Goal: Find contact information: Find contact information

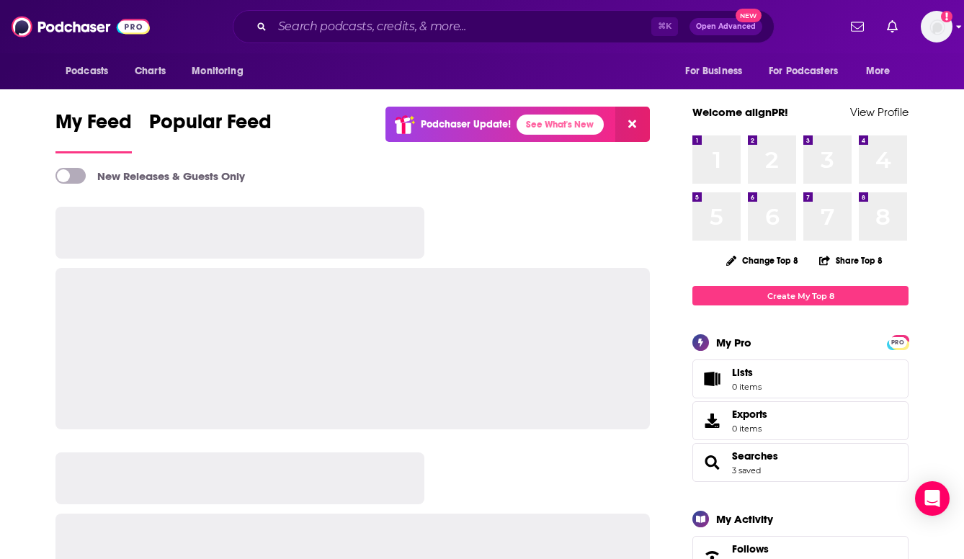
click at [941, 31] on img "Logged in as alignPR" at bounding box center [937, 27] width 32 height 32
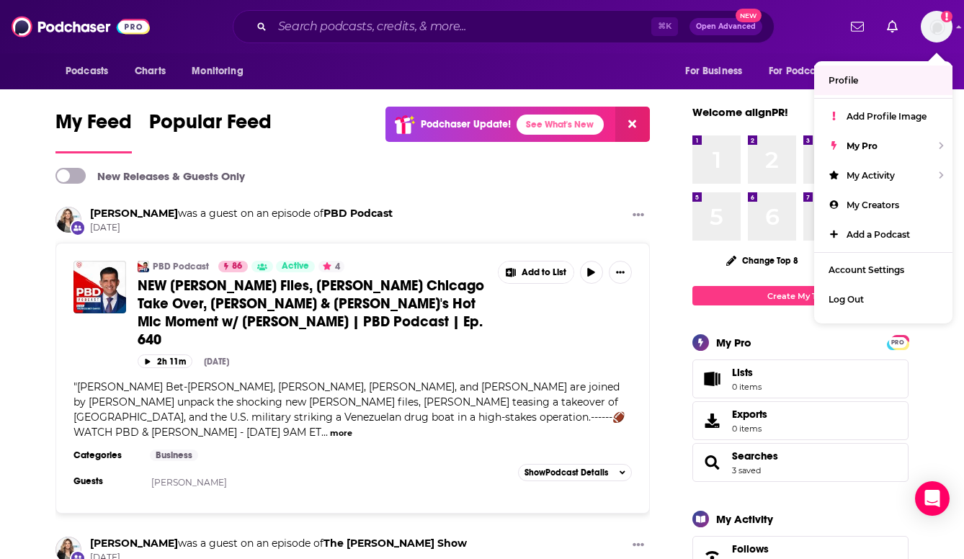
click at [871, 86] on link "Profile" at bounding box center [883, 81] width 138 height 30
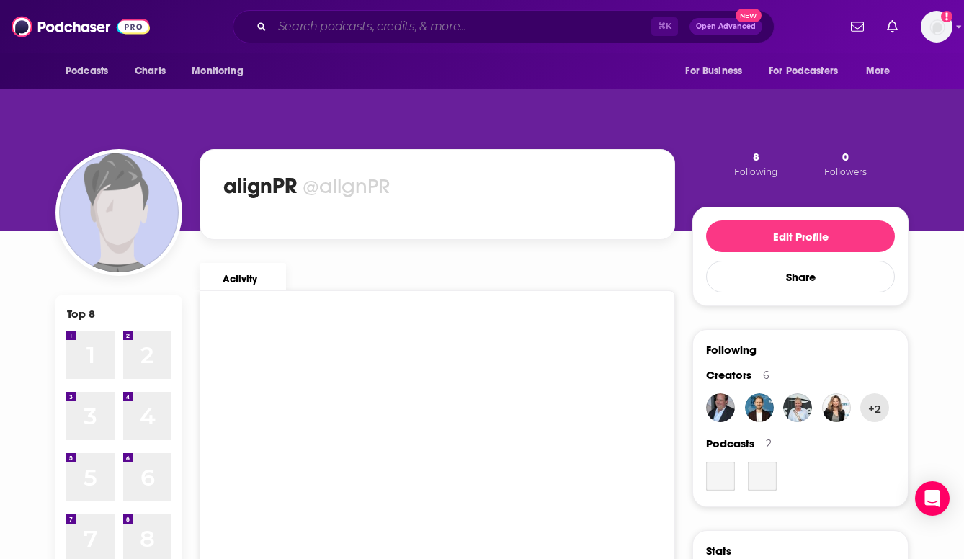
click at [395, 30] on input "Search podcasts, credits, & more..." at bounding box center [461, 26] width 379 height 23
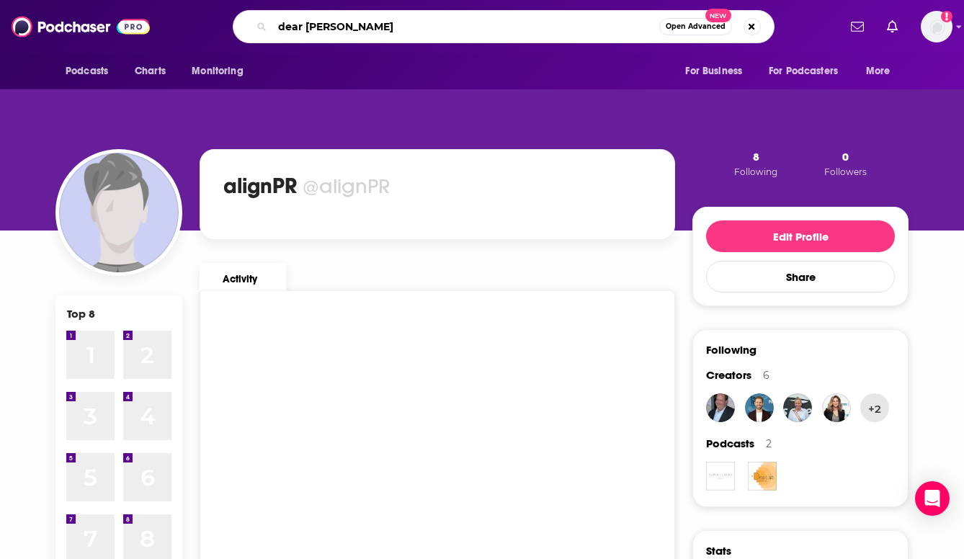
type input "dear chelsea"
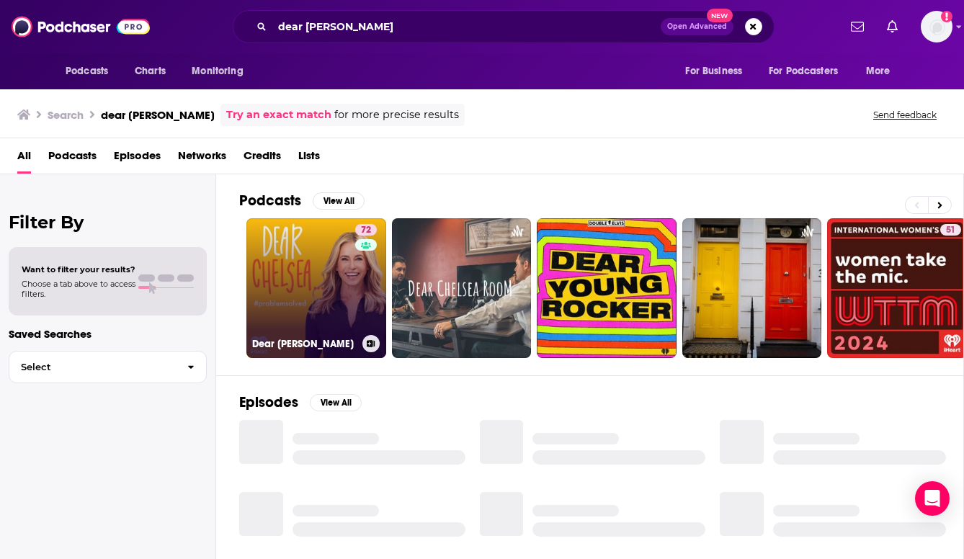
click at [310, 232] on link "72 Dear Chelsea" at bounding box center [316, 288] width 140 height 140
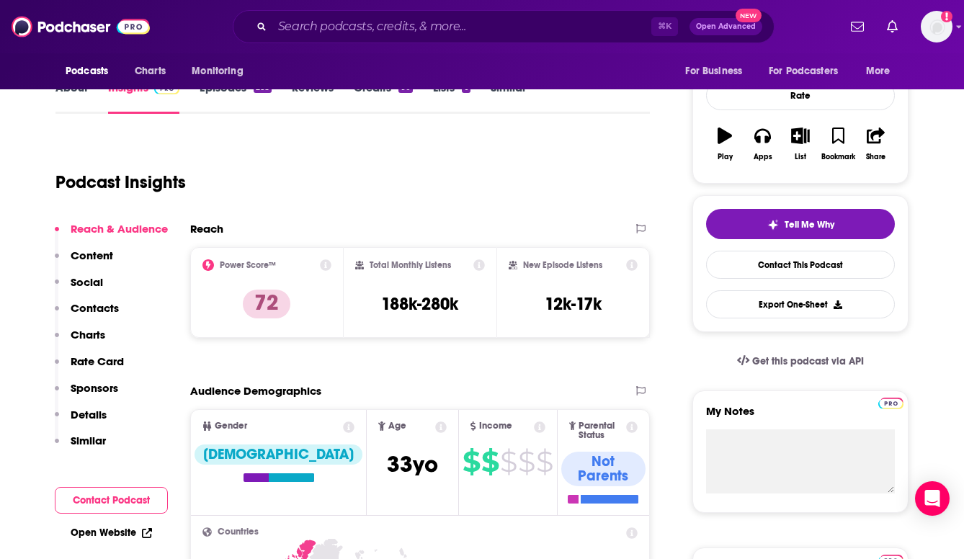
scroll to position [262, 0]
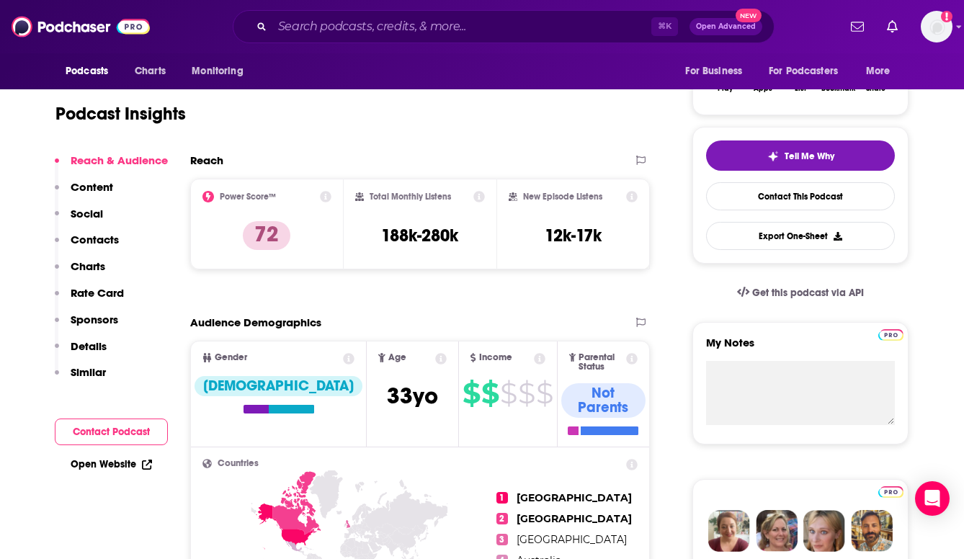
click at [107, 239] on p "Contacts" at bounding box center [95, 240] width 48 height 14
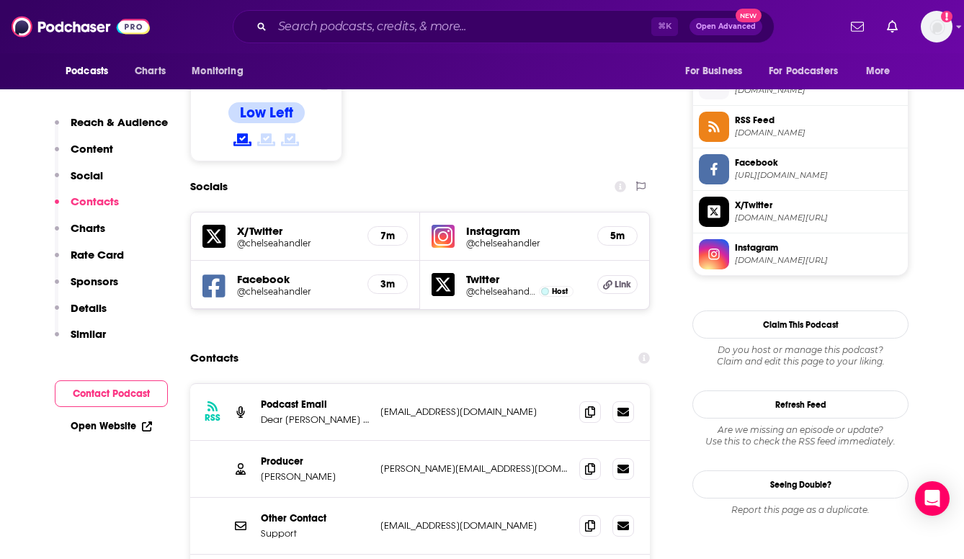
scroll to position [1203, 0]
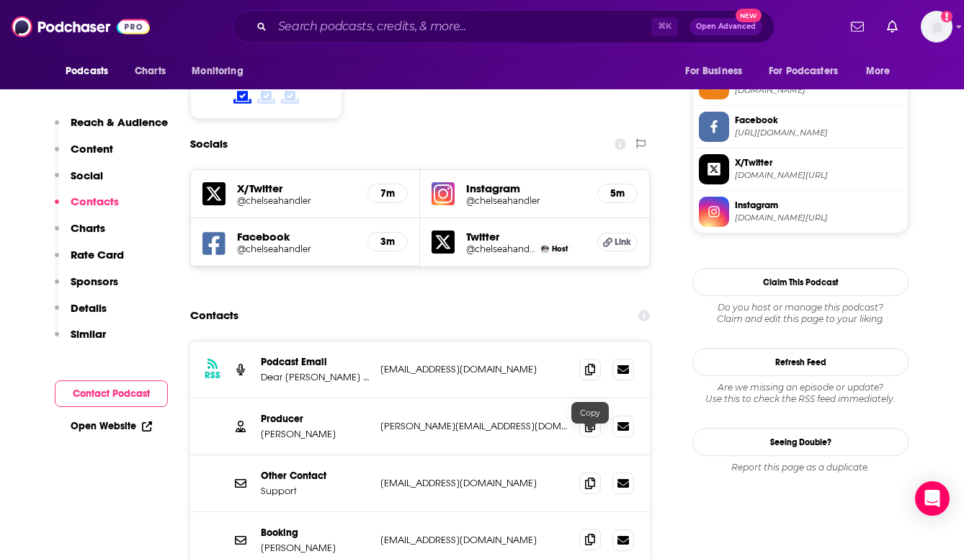
click at [595, 529] on span at bounding box center [590, 540] width 22 height 22
click at [589, 534] on icon at bounding box center [590, 540] width 10 height 12
click at [366, 35] on input "Search podcasts, credits, & more..." at bounding box center [461, 26] width 379 height 23
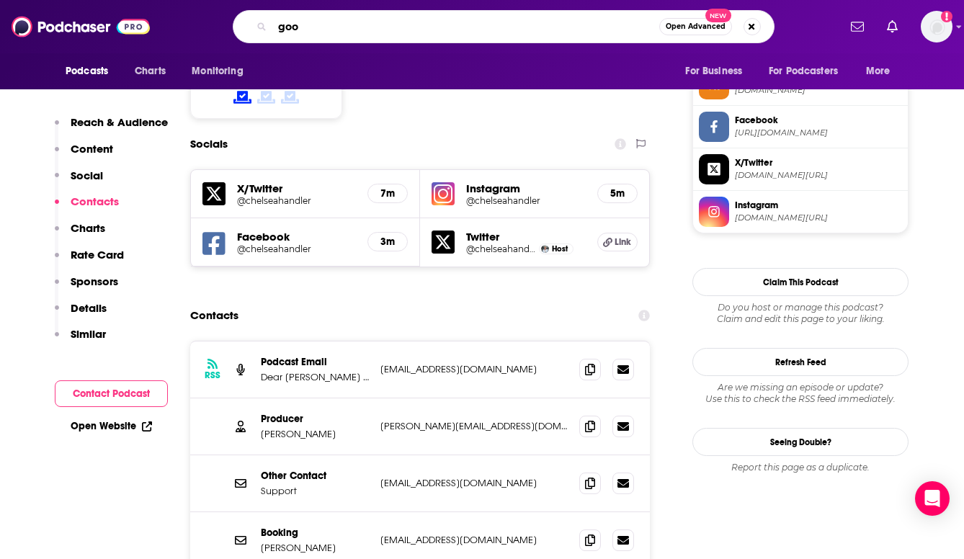
type input "goop"
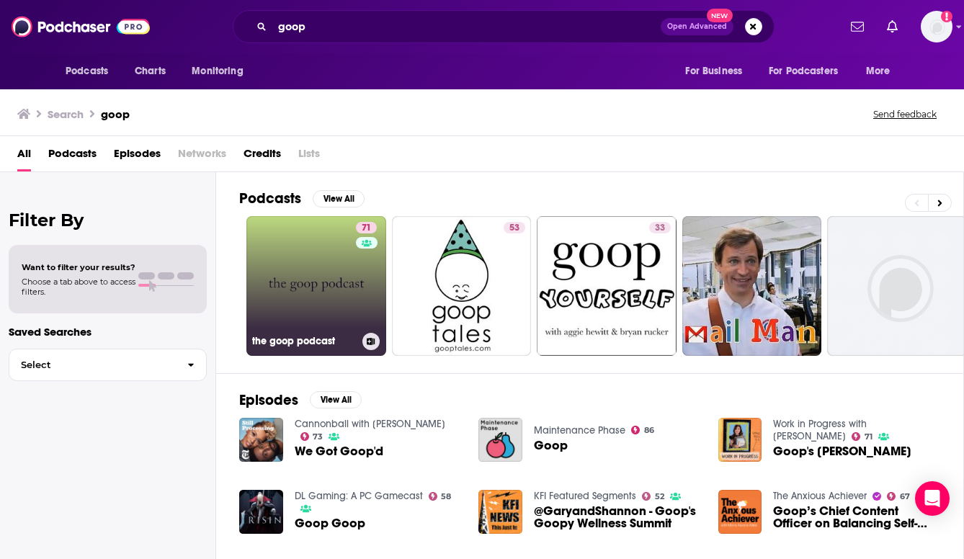
click at [308, 283] on link "71 the goop podcast" at bounding box center [316, 286] width 140 height 140
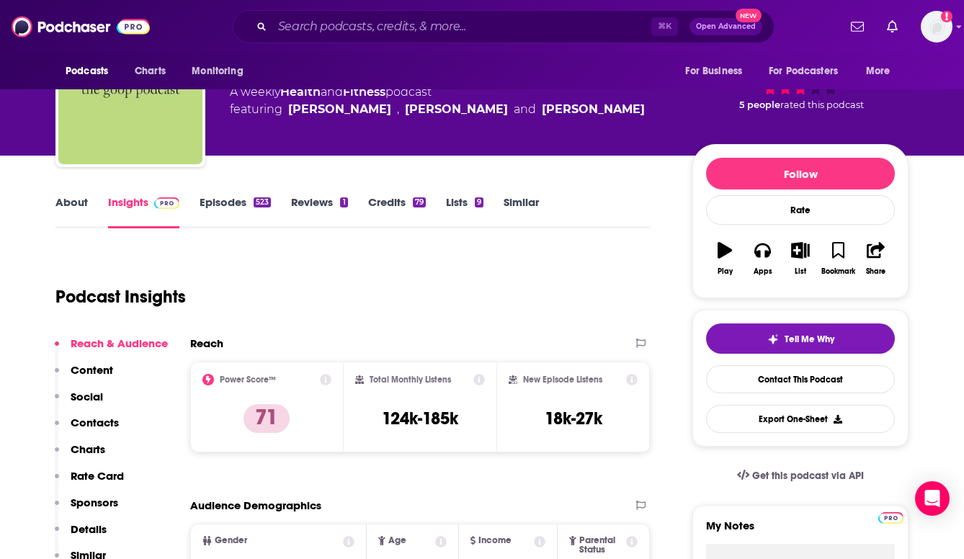
scroll to position [88, 0]
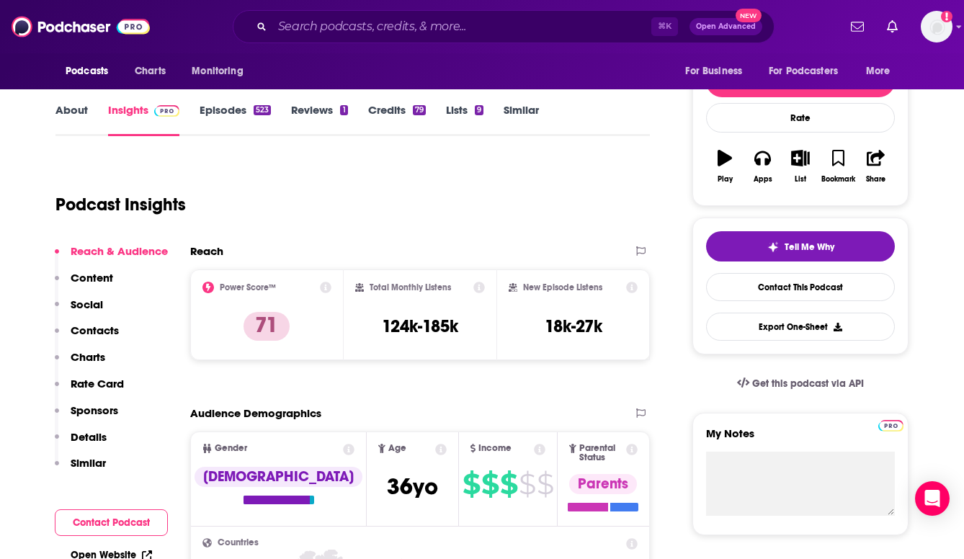
click at [104, 333] on p "Contacts" at bounding box center [95, 331] width 48 height 14
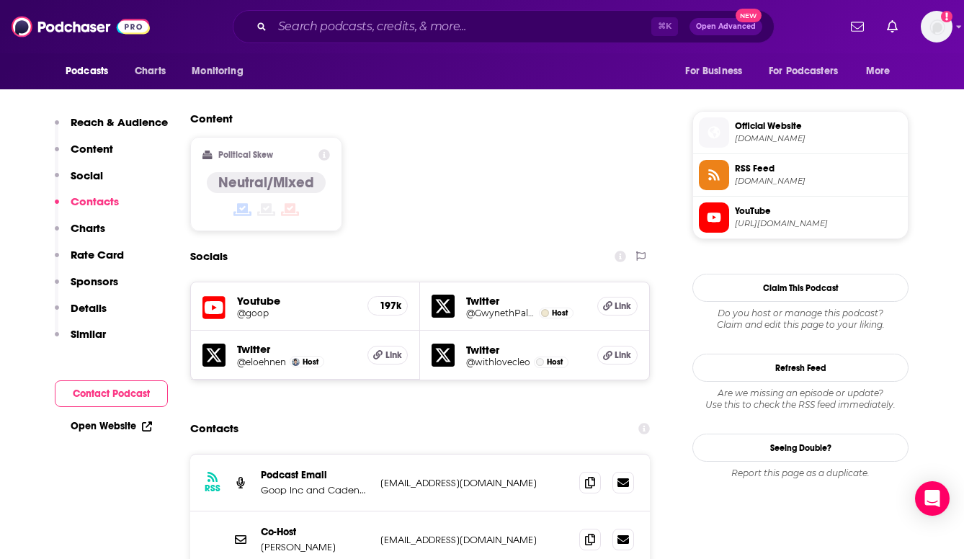
scroll to position [1255, 0]
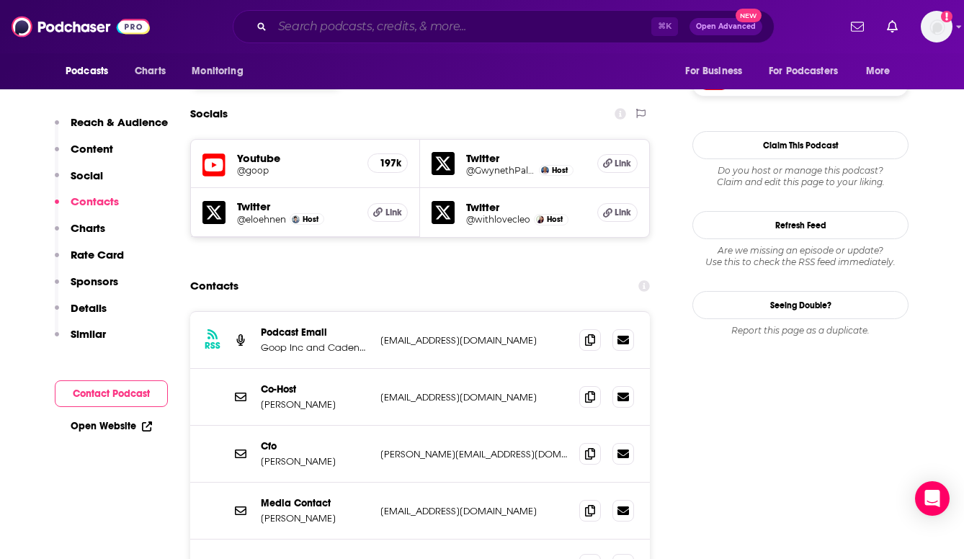
click at [517, 33] on input "Search podcasts, credits, & more..." at bounding box center [461, 26] width 379 height 23
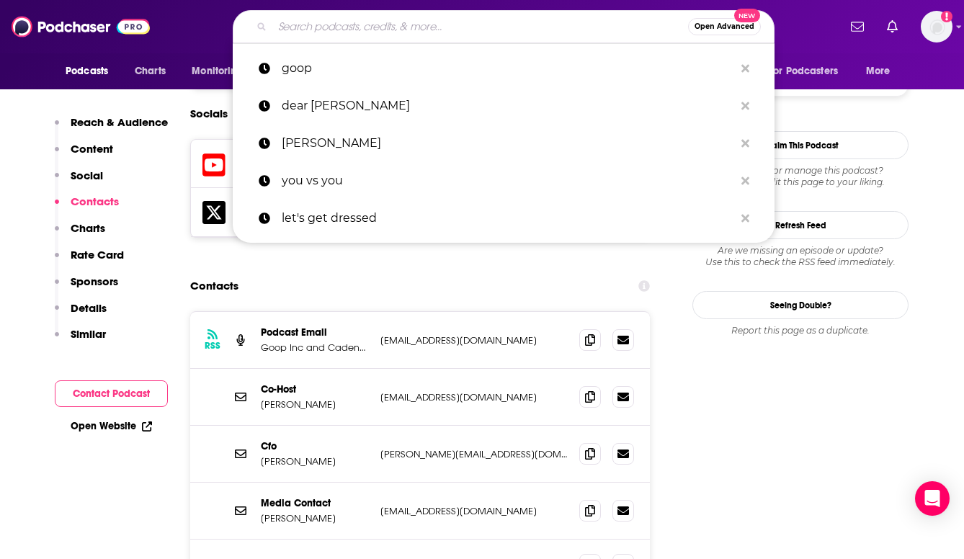
paste input "Girls Gone [DEMOGRAPHIC_DATA]"
type input "Girls Gone [DEMOGRAPHIC_DATA]"
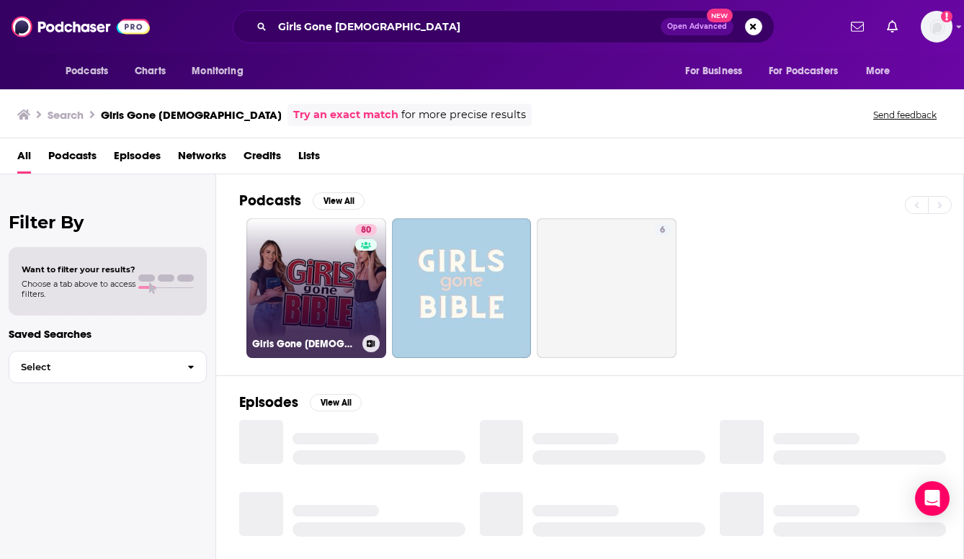
click at [324, 248] on link "80 Girls Gone Bible" at bounding box center [316, 288] width 140 height 140
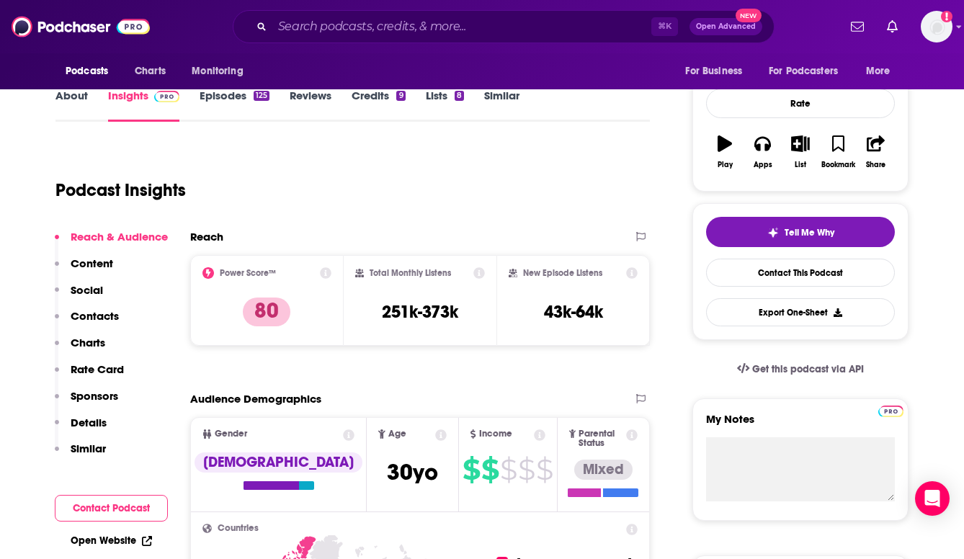
click at [107, 322] on p "Contacts" at bounding box center [95, 316] width 48 height 14
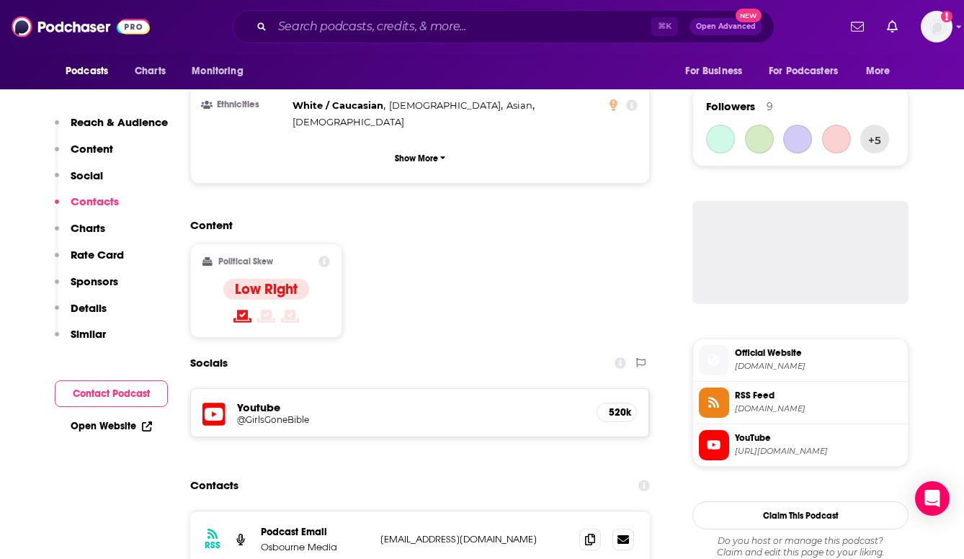
scroll to position [1187, 0]
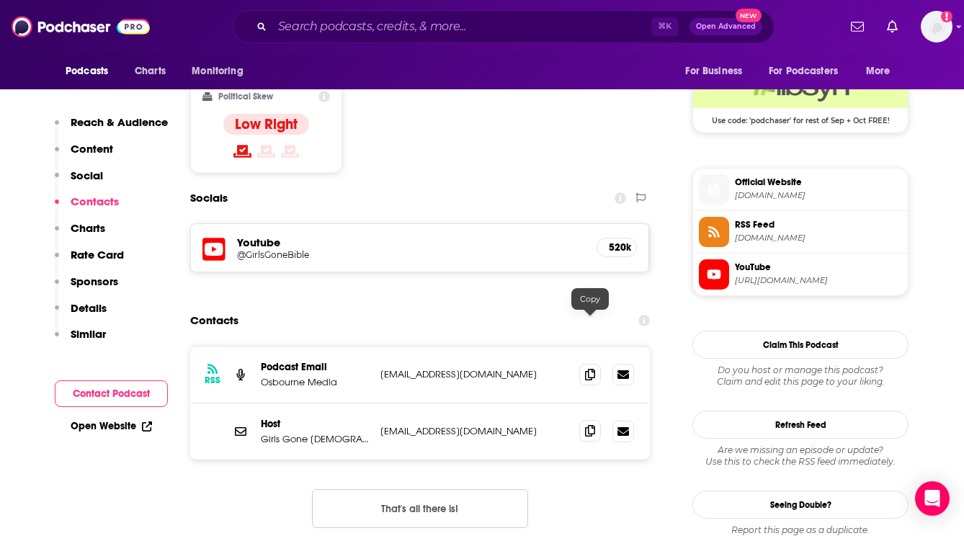
click at [584, 420] on span at bounding box center [590, 431] width 22 height 22
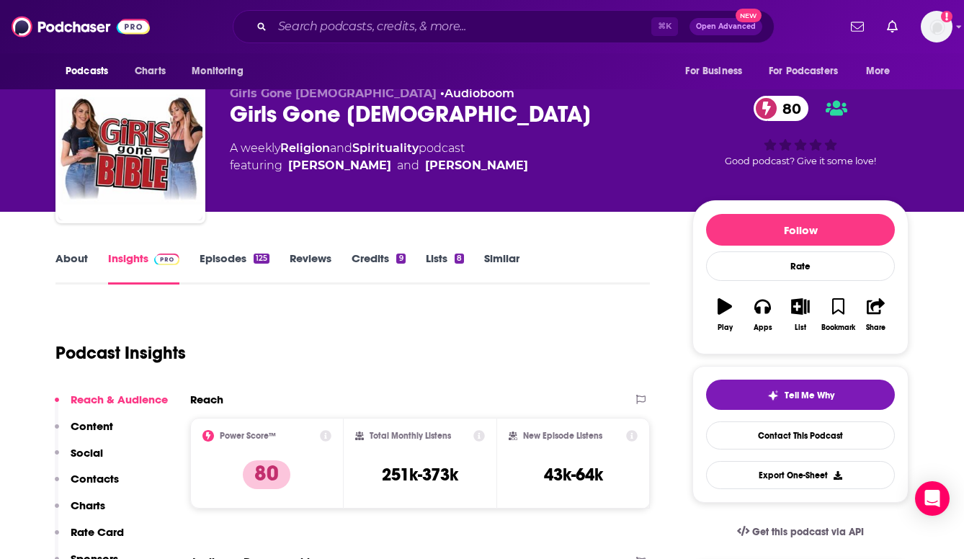
scroll to position [19, 0]
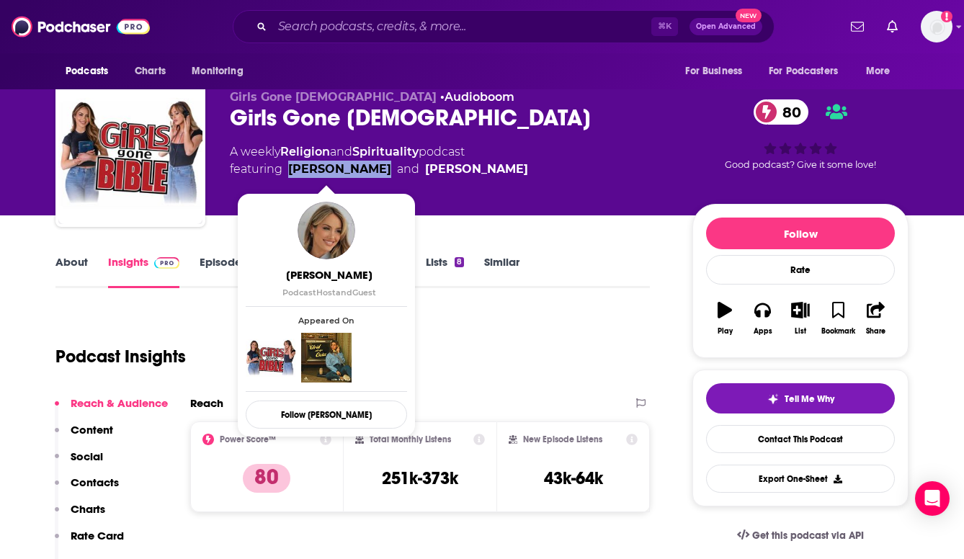
drag, startPoint x: 287, startPoint y: 170, endPoint x: 366, endPoint y: 174, distance: 79.4
click at [366, 174] on span "featuring Angela Halili and Arielle Reitsma" at bounding box center [379, 169] width 298 height 17
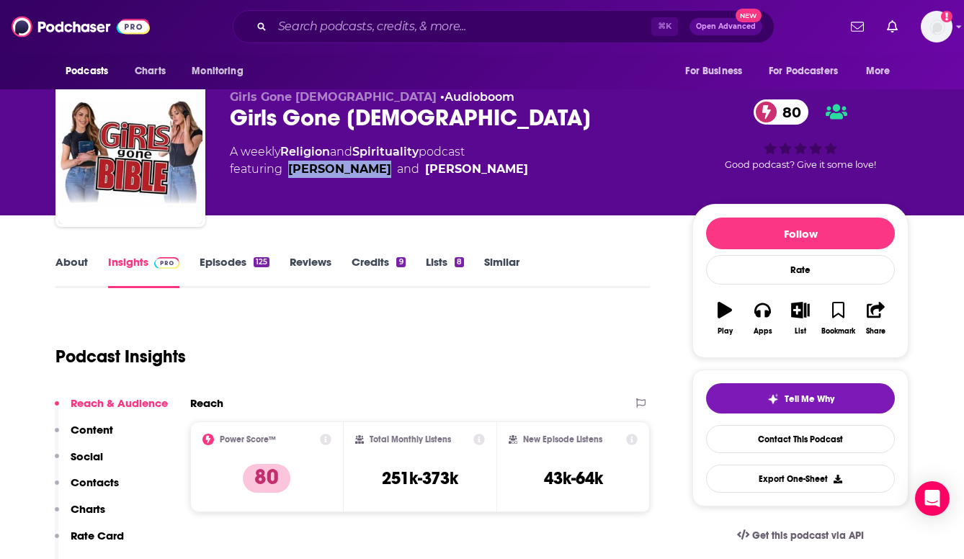
copy link "Angela Halili"
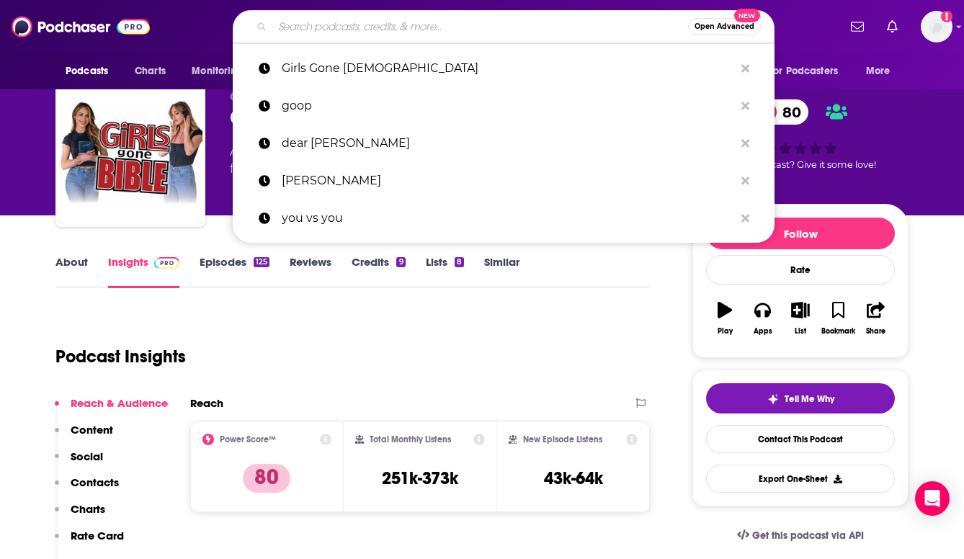
click at [323, 29] on input "Search podcasts, credits, & more..." at bounding box center [480, 26] width 416 height 23
paste input "It’s Me, Tinx"
type input "It’s Me, Tinx"
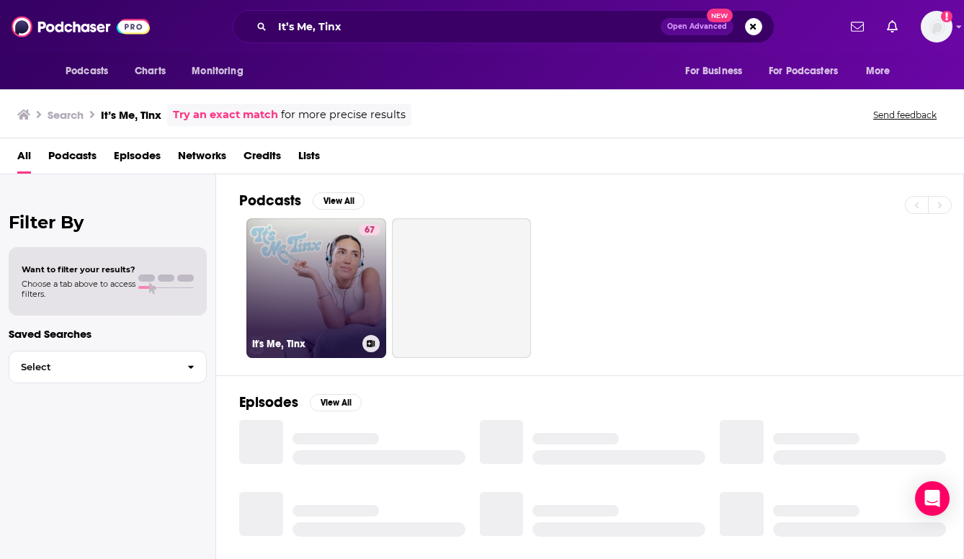
click at [318, 246] on link "67 It's Me, Tinx" at bounding box center [316, 288] width 140 height 140
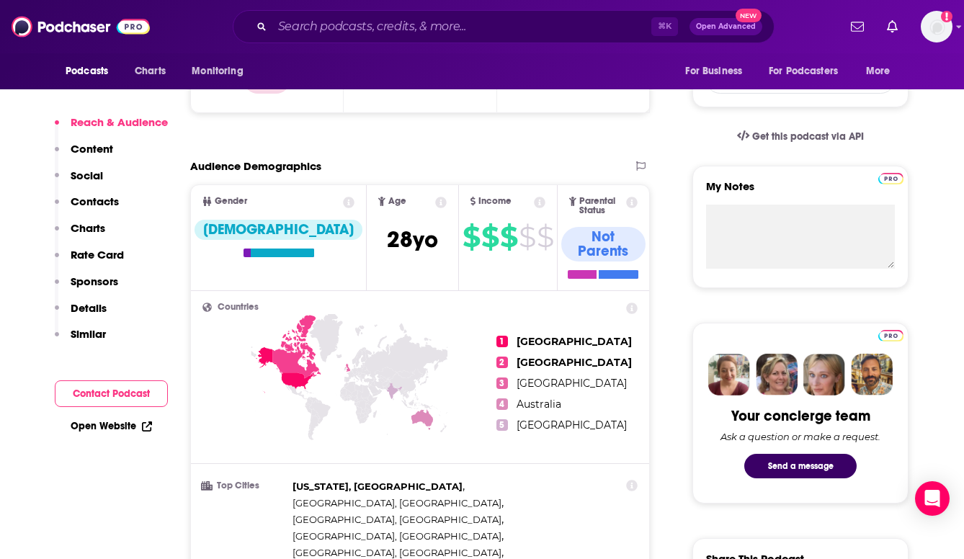
scroll to position [420, 0]
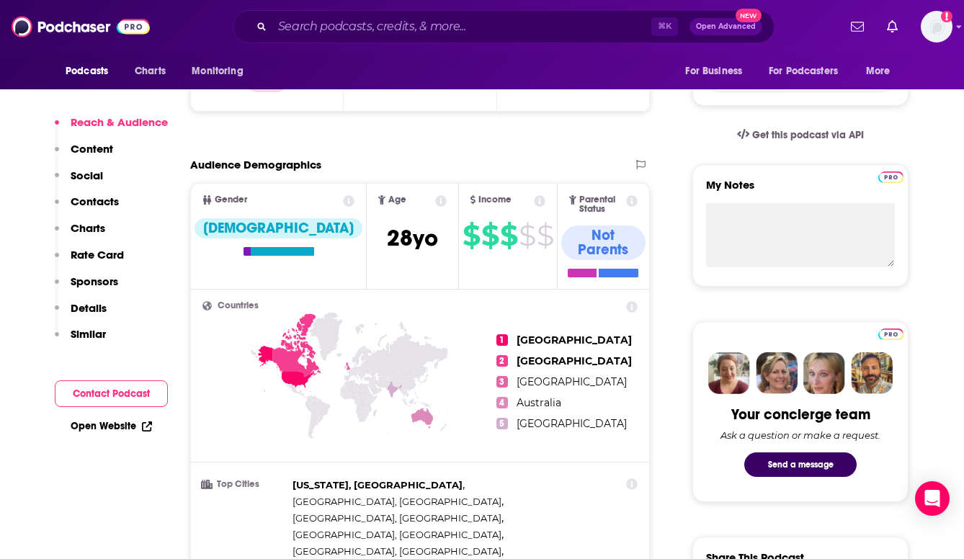
click at [110, 206] on p "Contacts" at bounding box center [95, 202] width 48 height 14
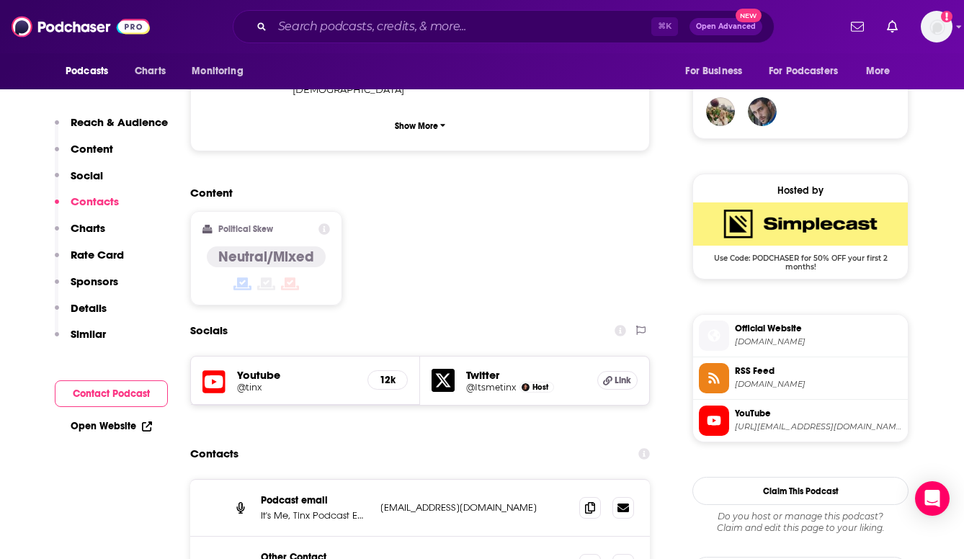
scroll to position [1188, 0]
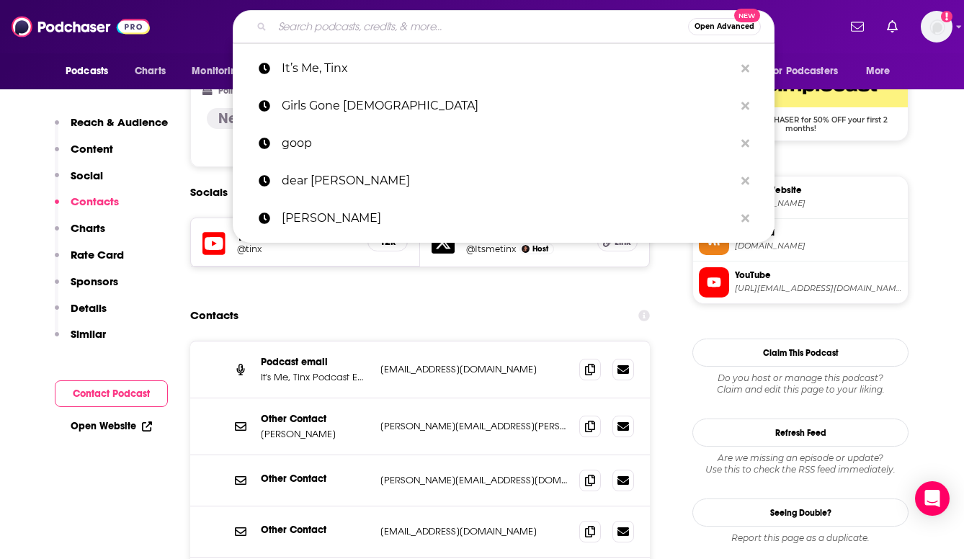
click at [454, 25] on input "Search podcasts, credits, & more..." at bounding box center [480, 26] width 416 height 23
paste input "Khloe In Wonderland"
type input "Khloe In Wonderland"
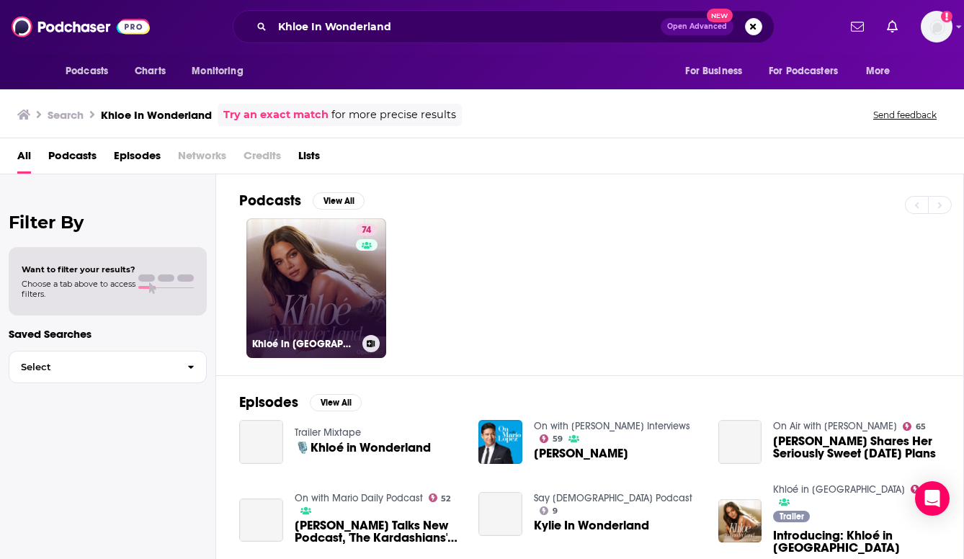
click at [267, 231] on link "74 Khloé in Wonder Land" at bounding box center [316, 288] width 140 height 140
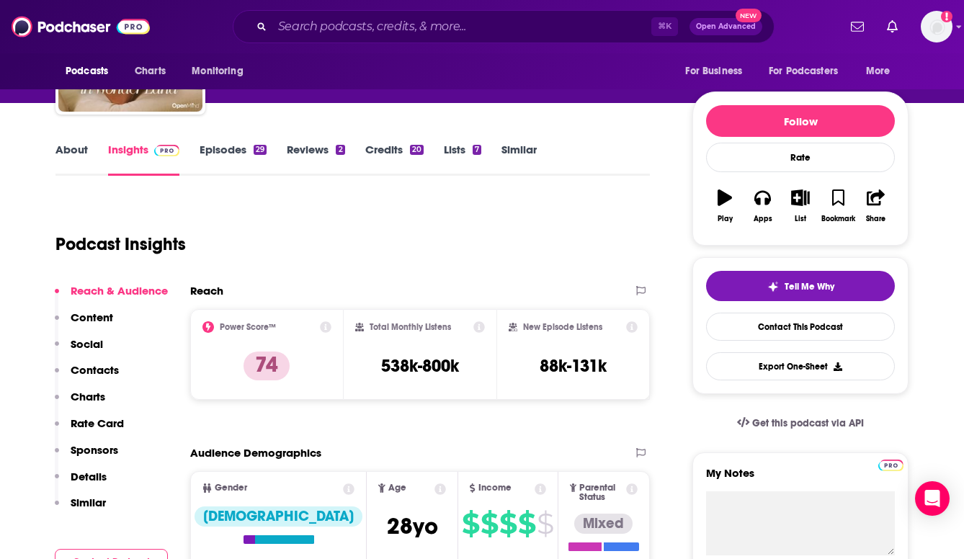
click at [115, 373] on p "Contacts" at bounding box center [95, 370] width 48 height 14
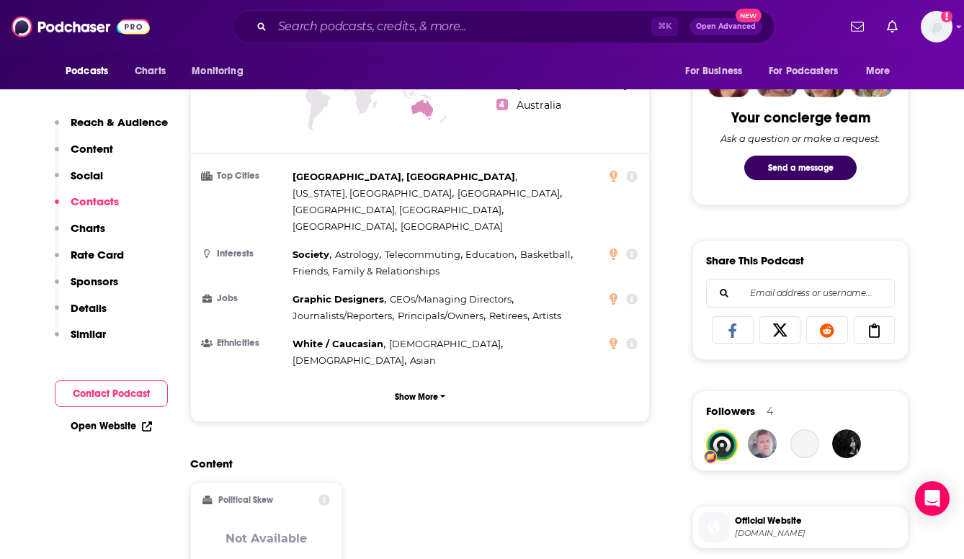
scroll to position [1167, 0]
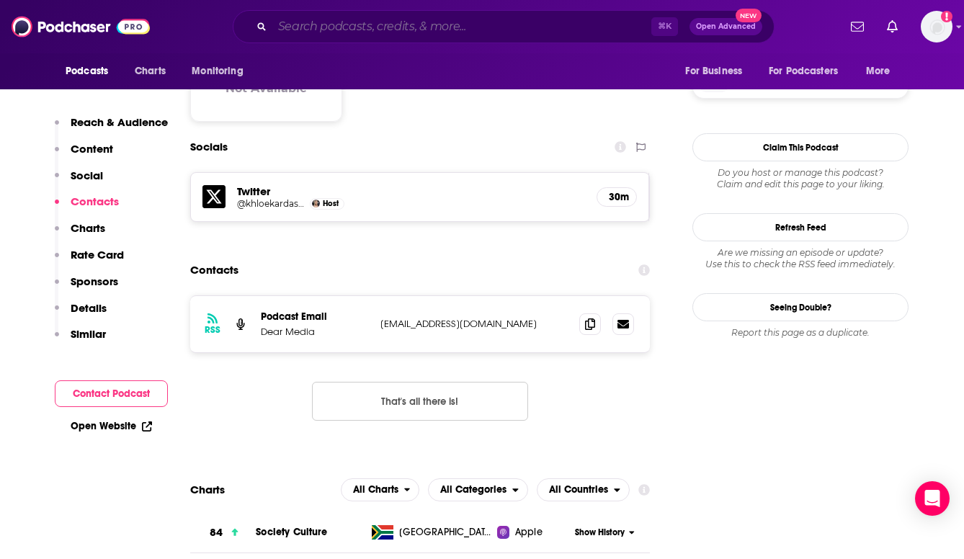
click at [597, 29] on input "Search podcasts, credits, & more..." at bounding box center [461, 26] width 379 height 23
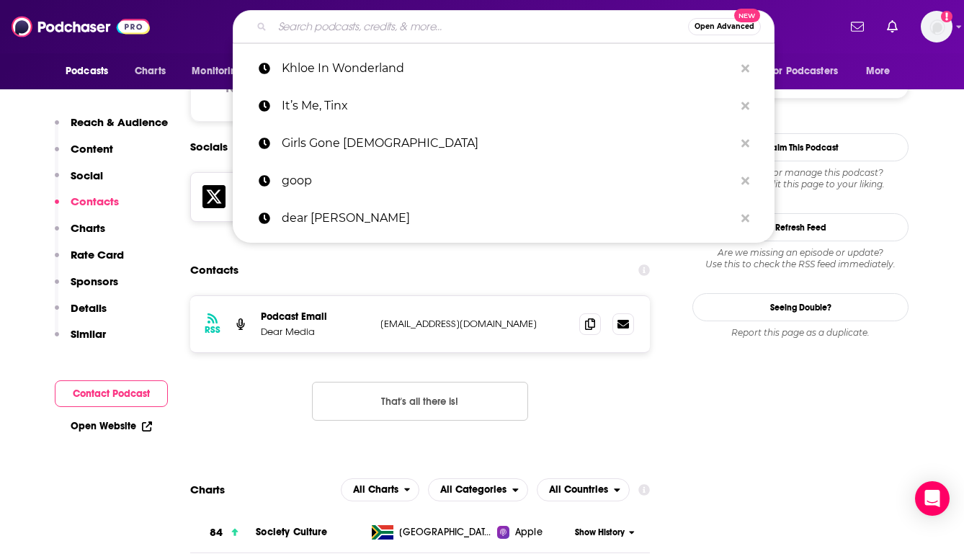
paste input "Making Space w/ [PERSON_NAME]"
type input "Making Space w/ [PERSON_NAME]"
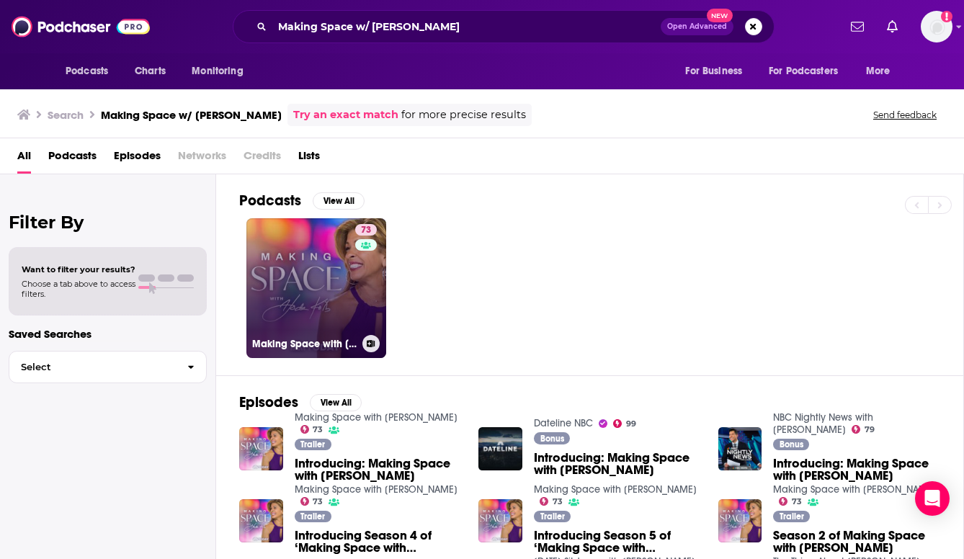
click at [322, 267] on link "73 Making Space with Hoda Kotb" at bounding box center [316, 288] width 140 height 140
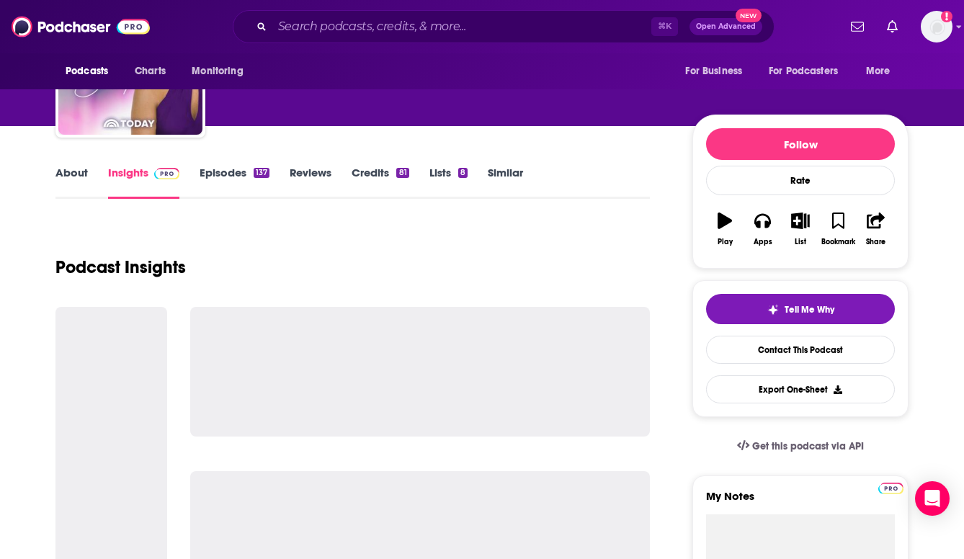
scroll to position [111, 0]
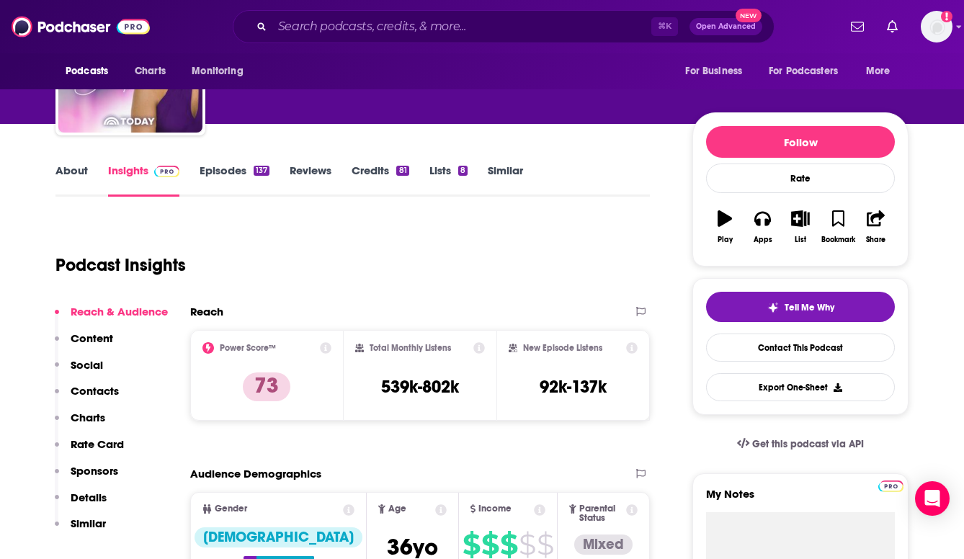
click at [102, 390] on p "Contacts" at bounding box center [95, 391] width 48 height 14
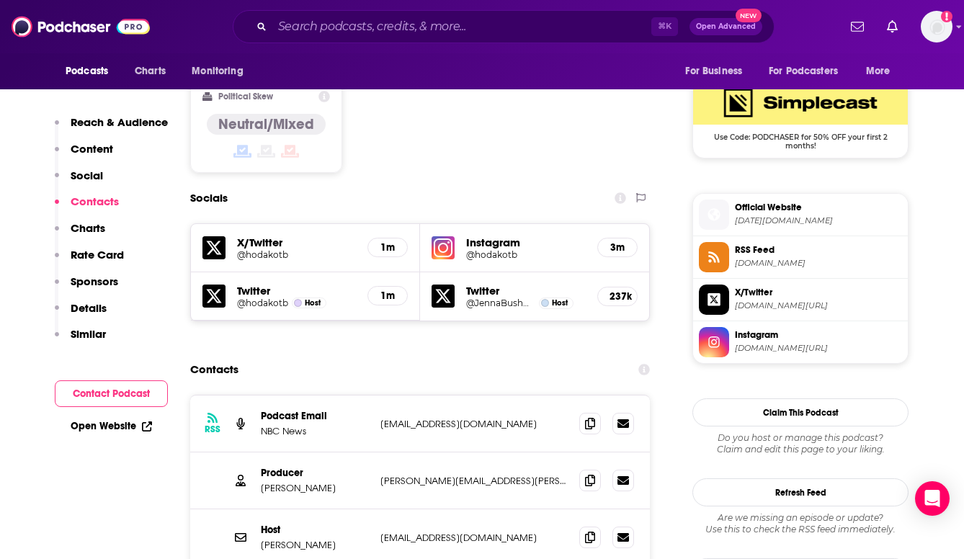
scroll to position [1237, 0]
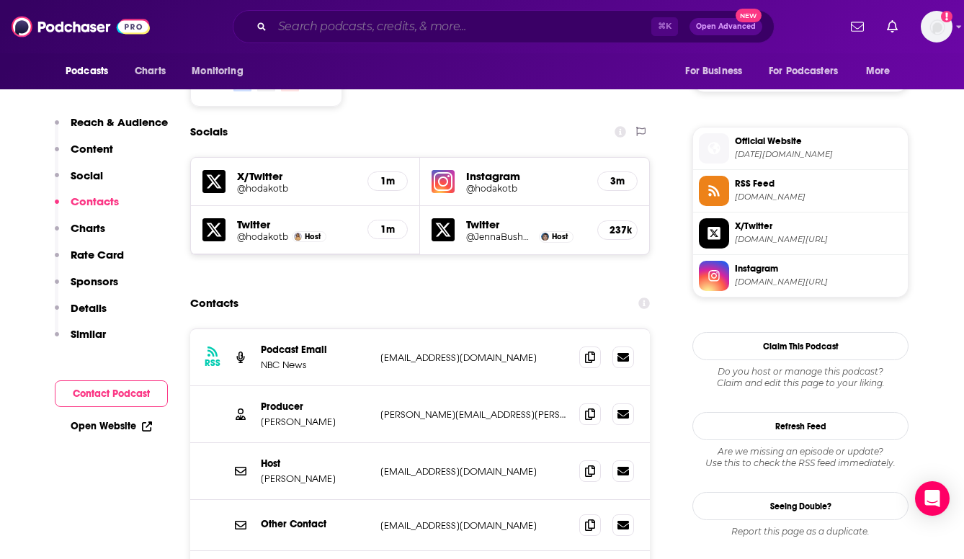
click at [487, 35] on input "Search podcasts, credits, & more..." at bounding box center [461, 26] width 379 height 23
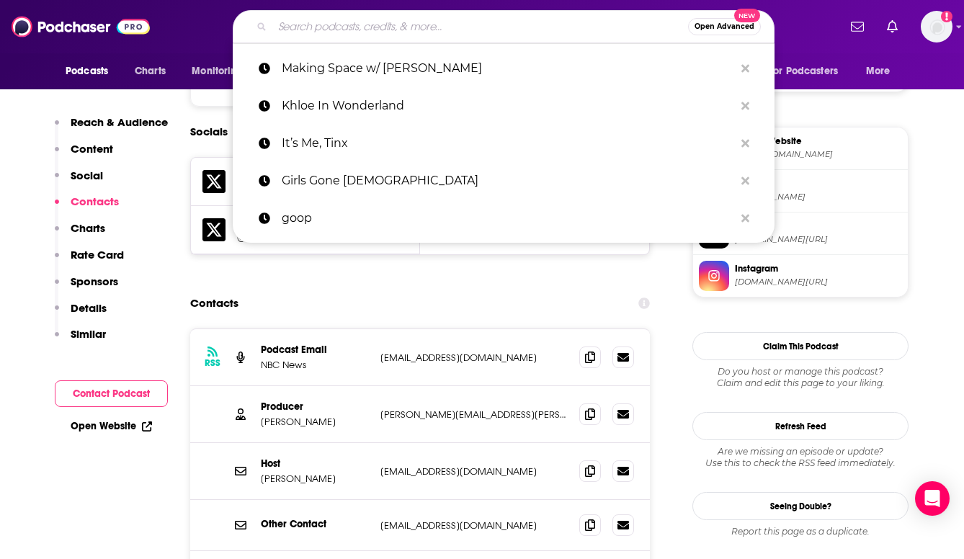
paste input "Not Skinny But Not Fat"
type input "Not Skinny But Not Fat"
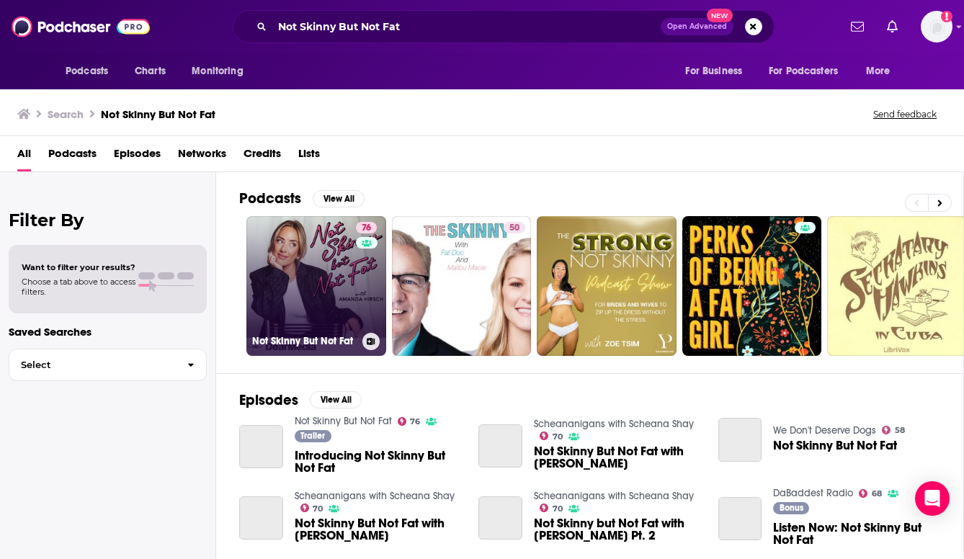
click at [301, 259] on link "76 Not Skinny But Not Fat" at bounding box center [316, 286] width 140 height 140
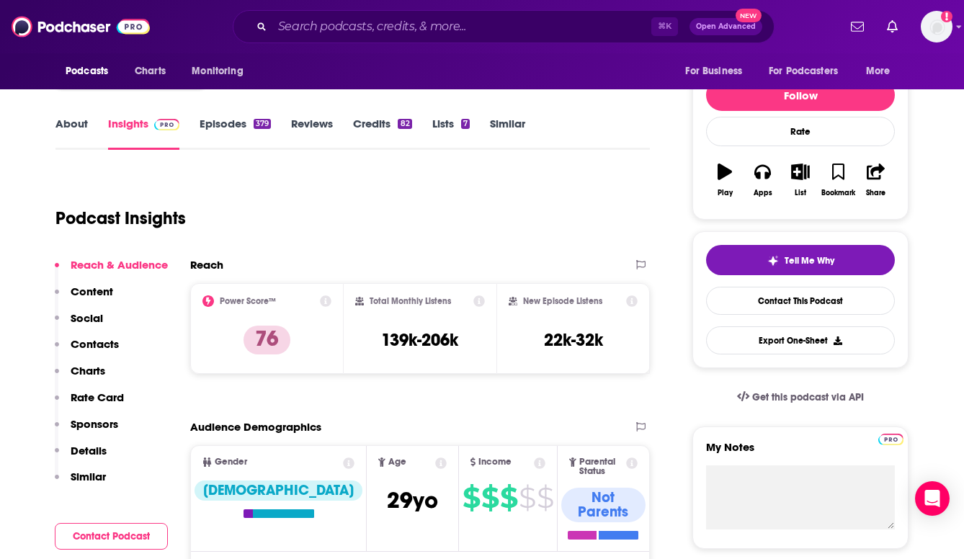
click at [116, 351] on p "Contacts" at bounding box center [95, 344] width 48 height 14
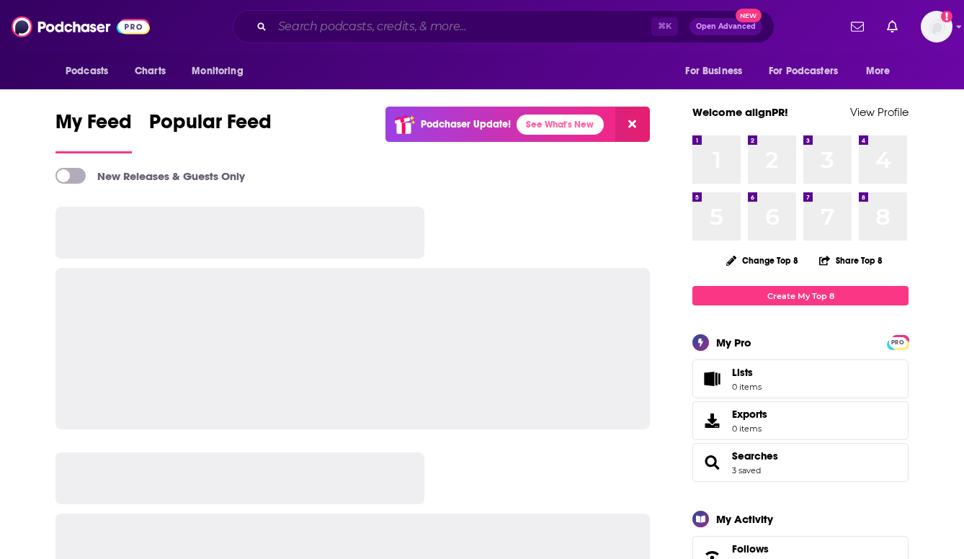
click at [574, 22] on input "Search podcasts, credits, & more..." at bounding box center [461, 26] width 379 height 23
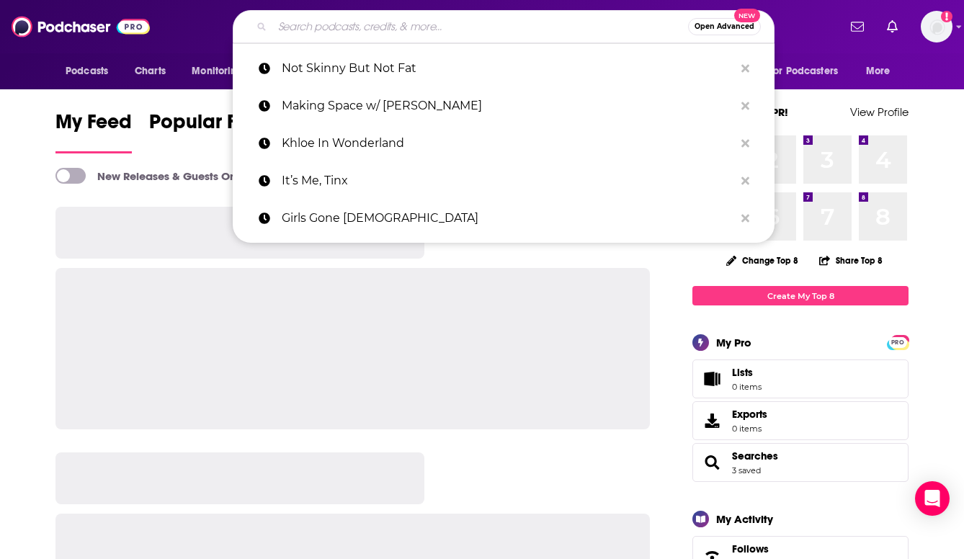
paste input "Not Alone with [PERSON_NAME]"
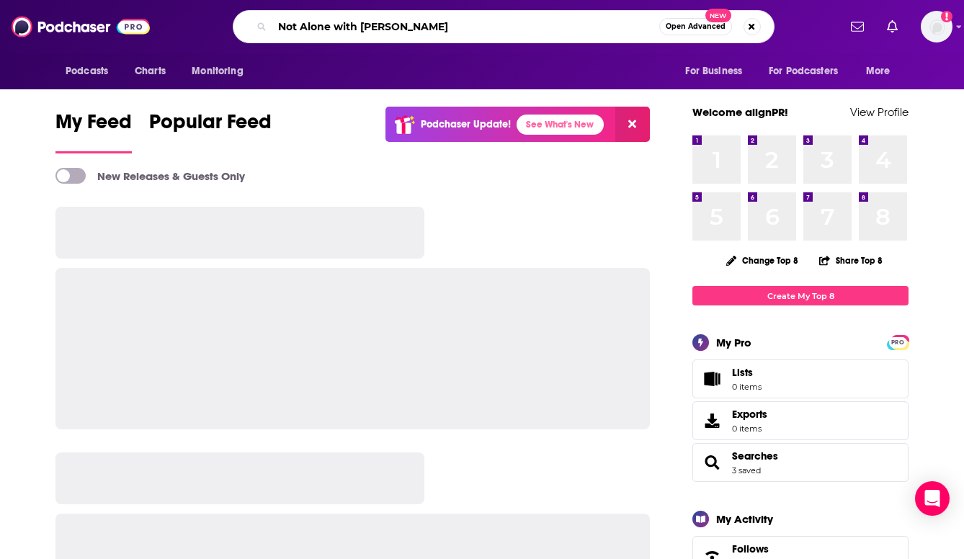
type input "Not Alone with [PERSON_NAME]"
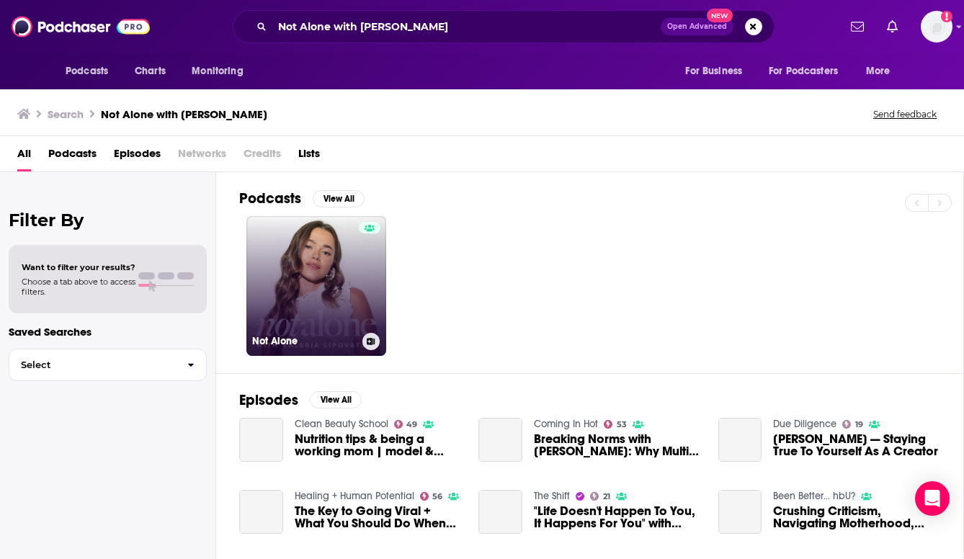
click at [337, 275] on link "Not Alone" at bounding box center [316, 286] width 140 height 140
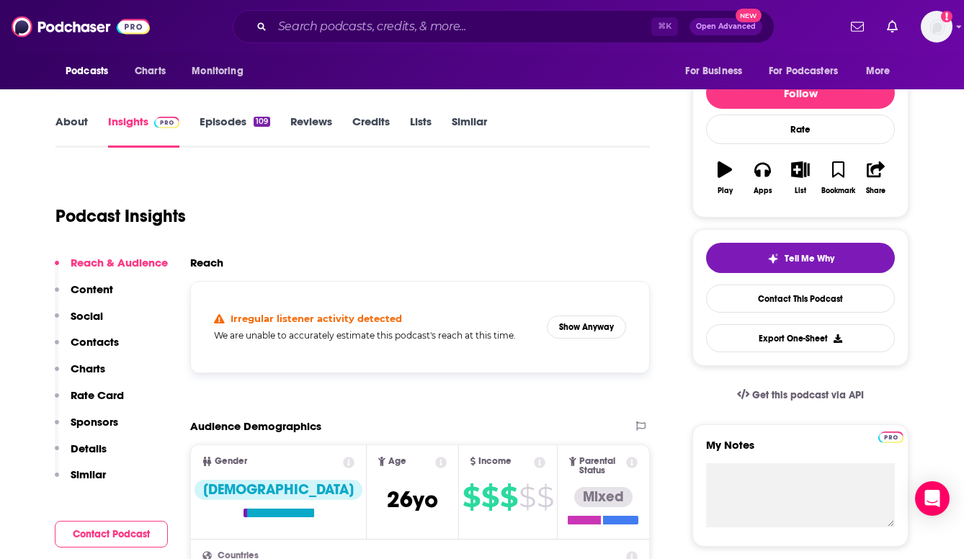
scroll to position [165, 0]
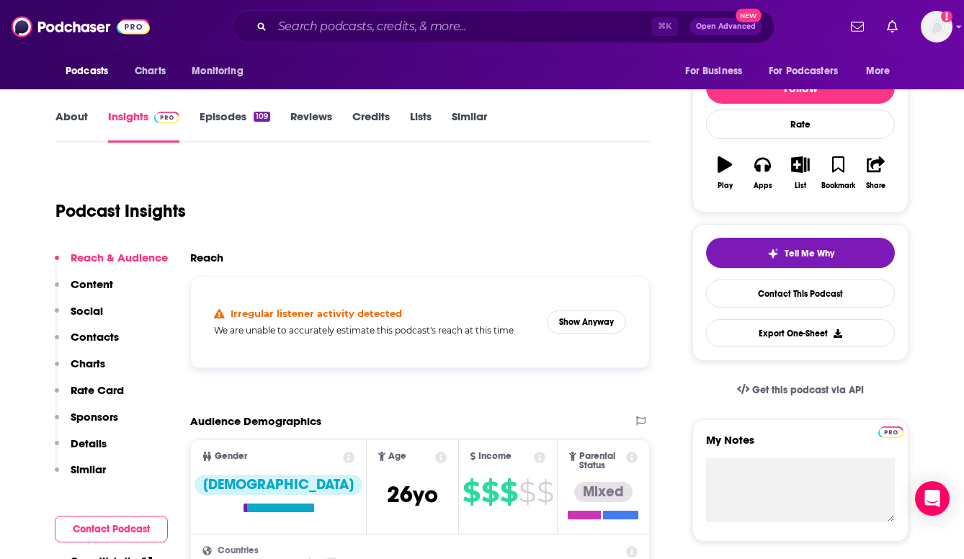
click at [100, 339] on p "Contacts" at bounding box center [95, 337] width 48 height 14
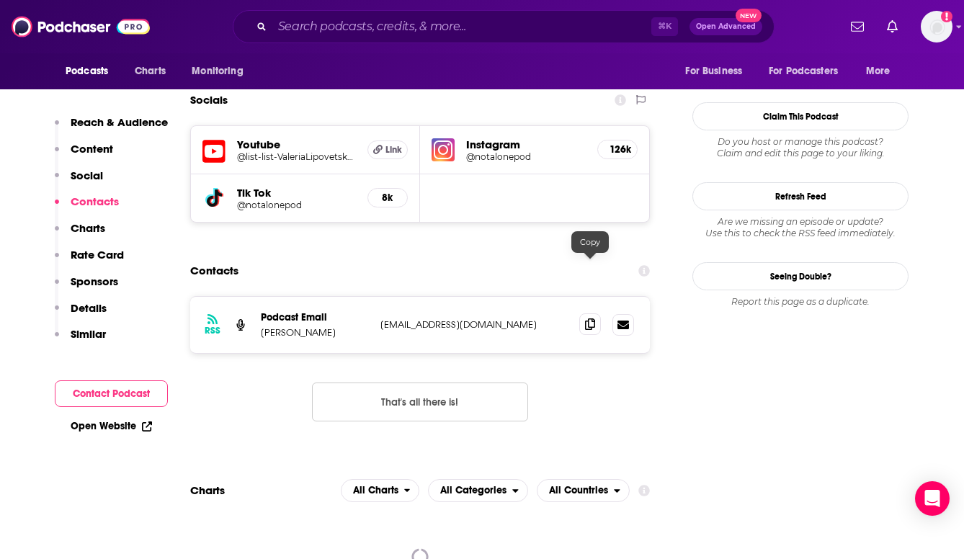
click at [589, 319] on icon at bounding box center [590, 325] width 10 height 12
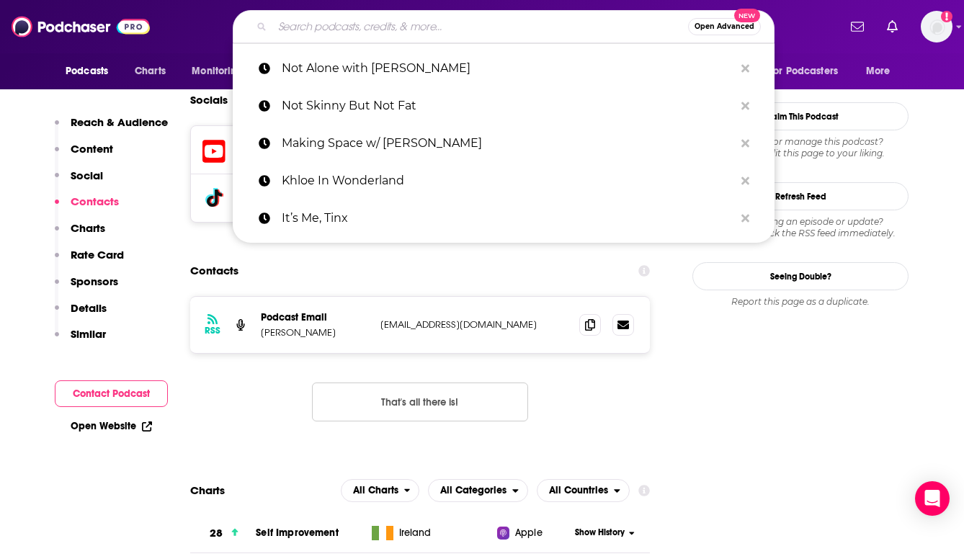
click at [477, 19] on input "Search podcasts, credits, & more..." at bounding box center [480, 26] width 416 height 23
paste input "On Purpose with [PERSON_NAME]"
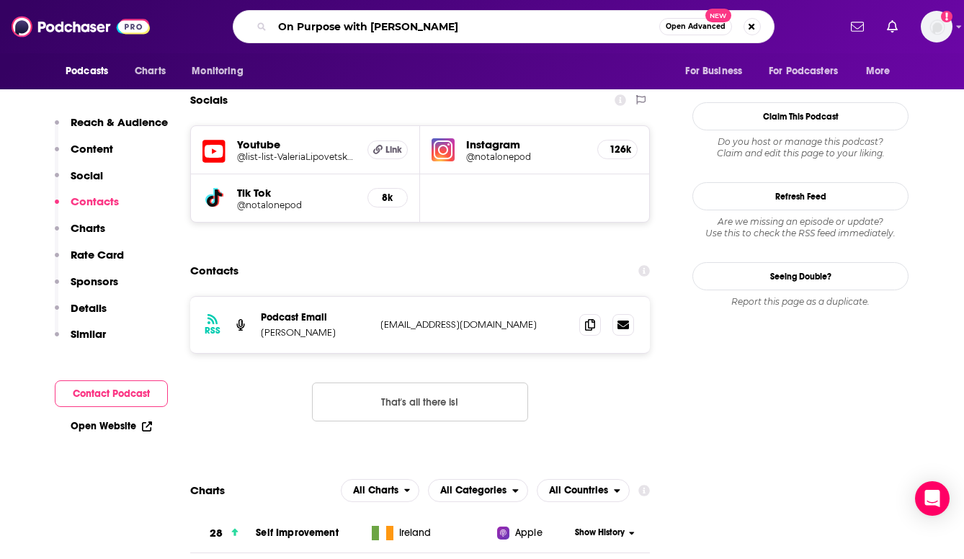
type input "On Purpose with [PERSON_NAME]"
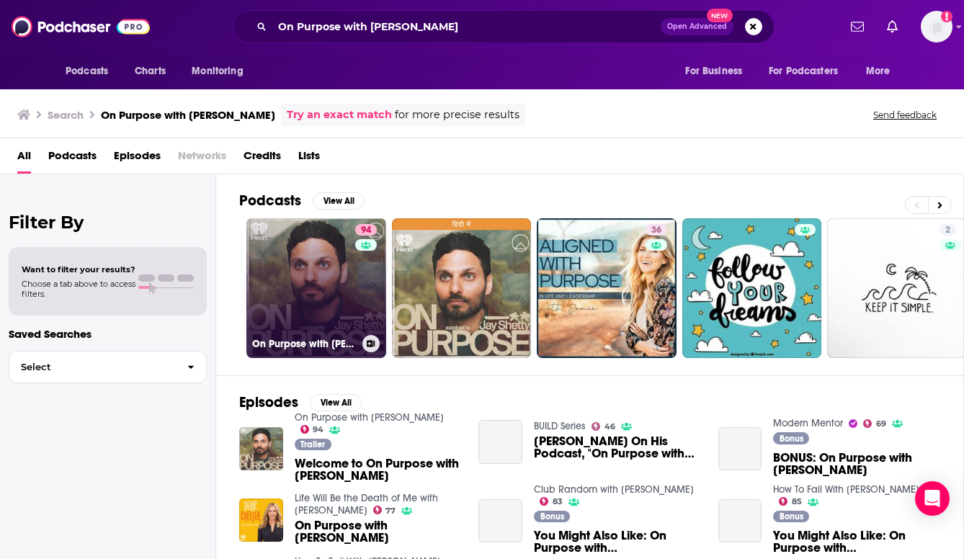
click at [293, 271] on link "94 On Purpose with [PERSON_NAME]" at bounding box center [316, 288] width 140 height 140
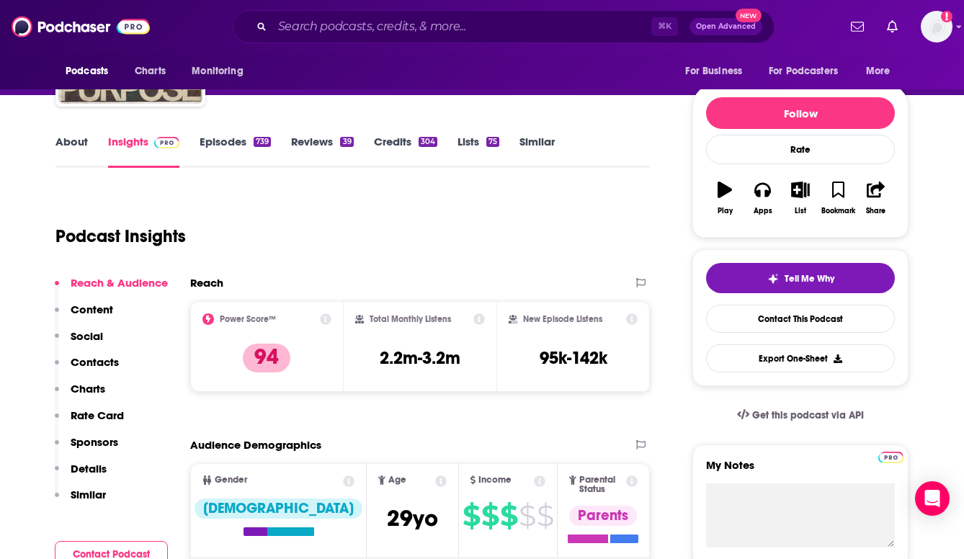
scroll to position [222, 0]
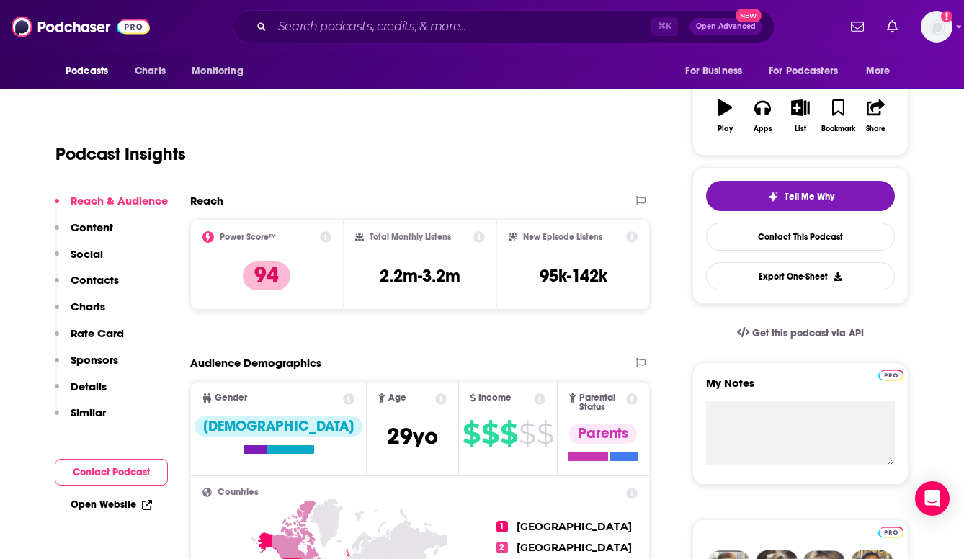
click at [111, 279] on p "Contacts" at bounding box center [95, 280] width 48 height 14
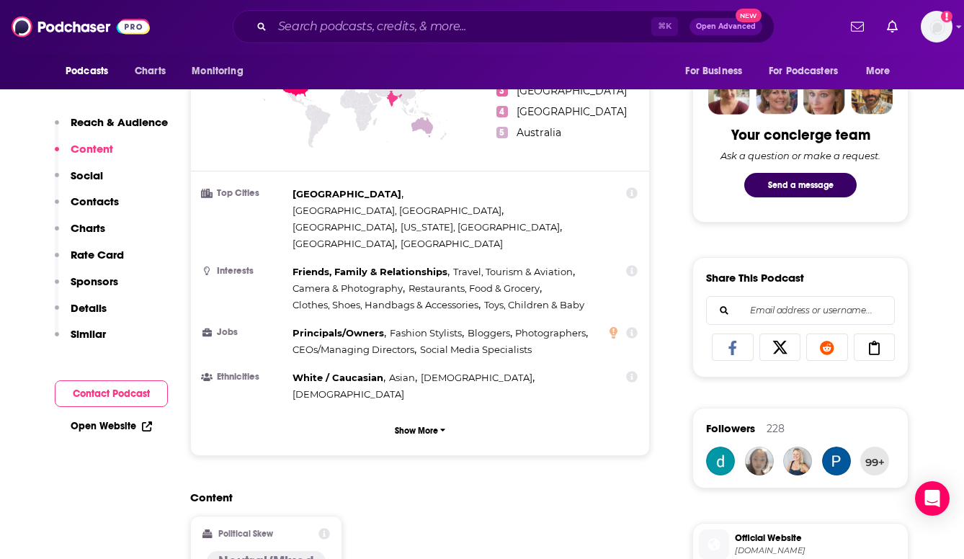
scroll to position [684, 0]
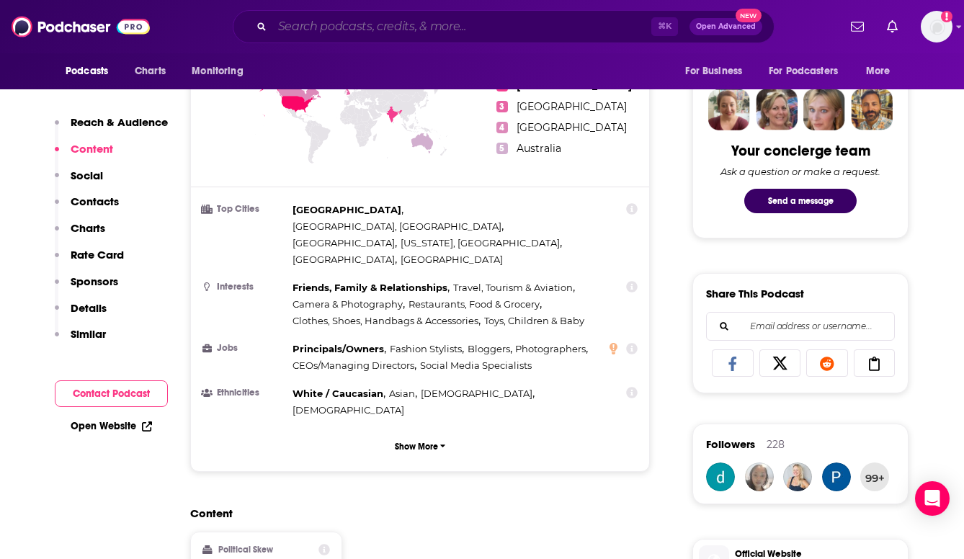
click at [496, 16] on input "Search podcasts, credits, & more..." at bounding box center [461, 26] width 379 height 23
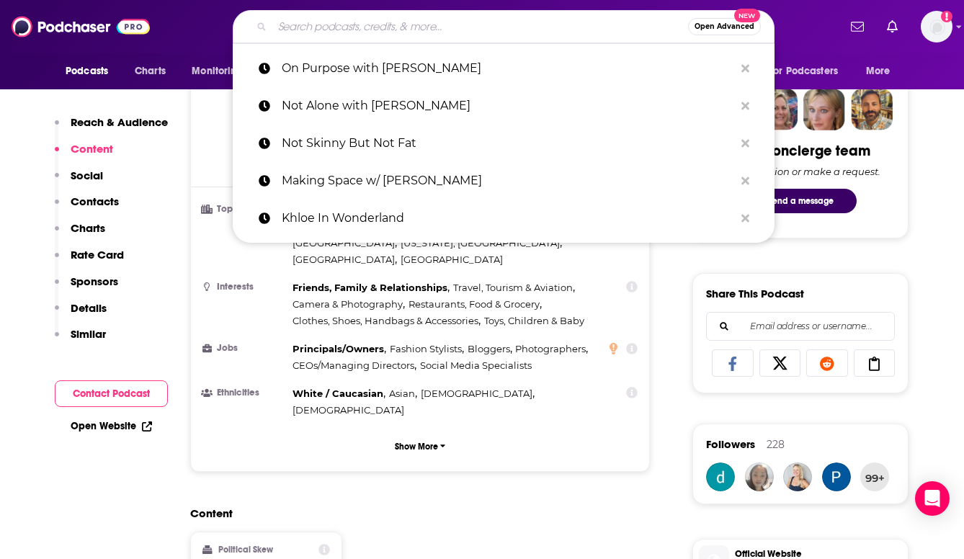
paste input "She MD"
type input "She MD"
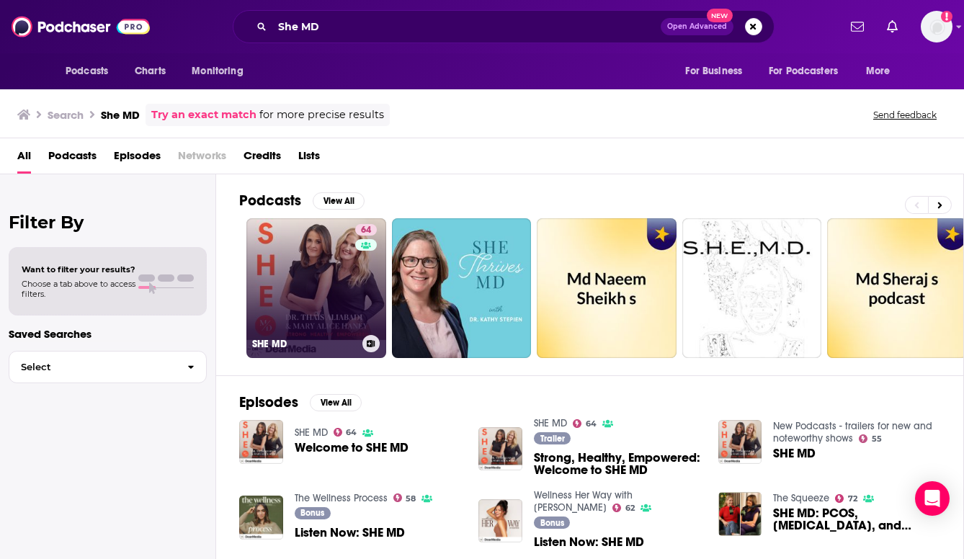
click at [256, 261] on link "64 SHE MD" at bounding box center [316, 288] width 140 height 140
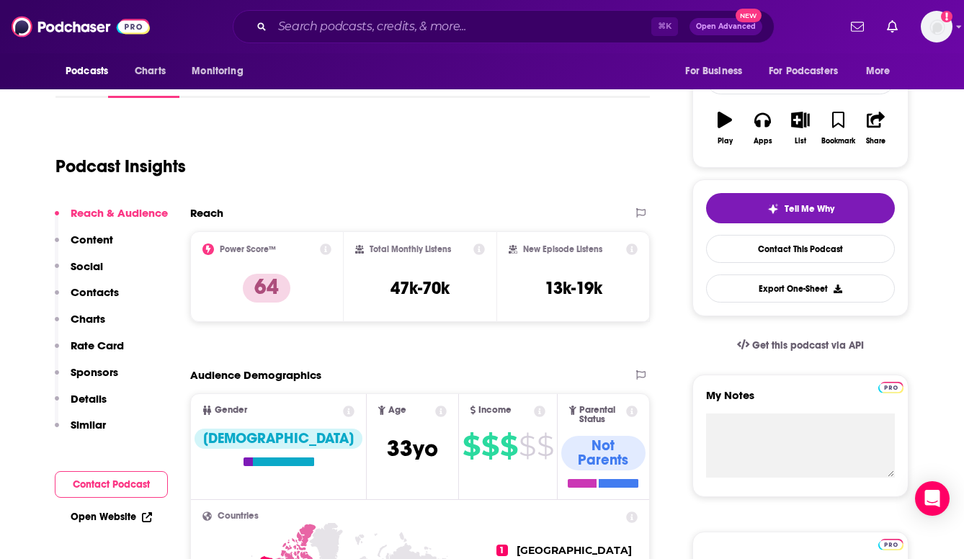
click at [112, 295] on p "Contacts" at bounding box center [95, 292] width 48 height 14
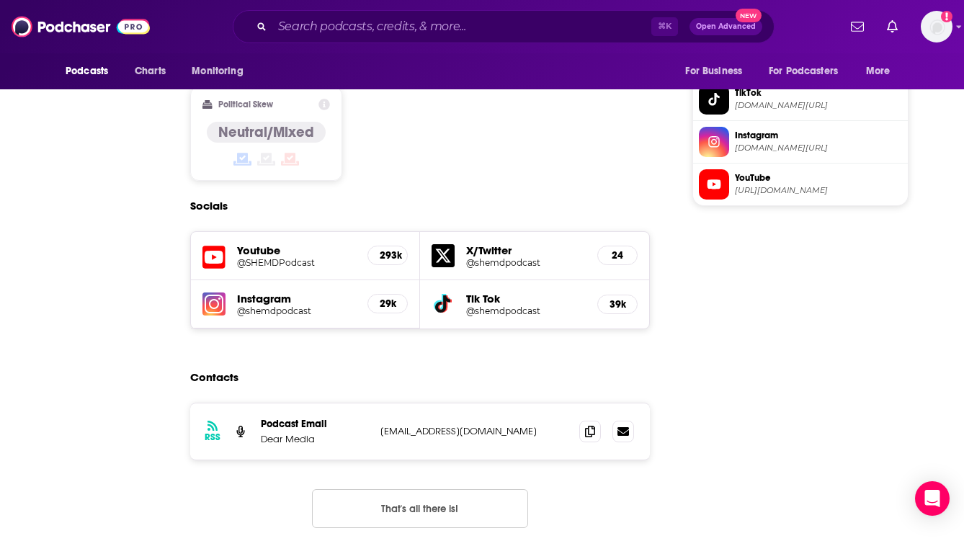
scroll to position [1236, 0]
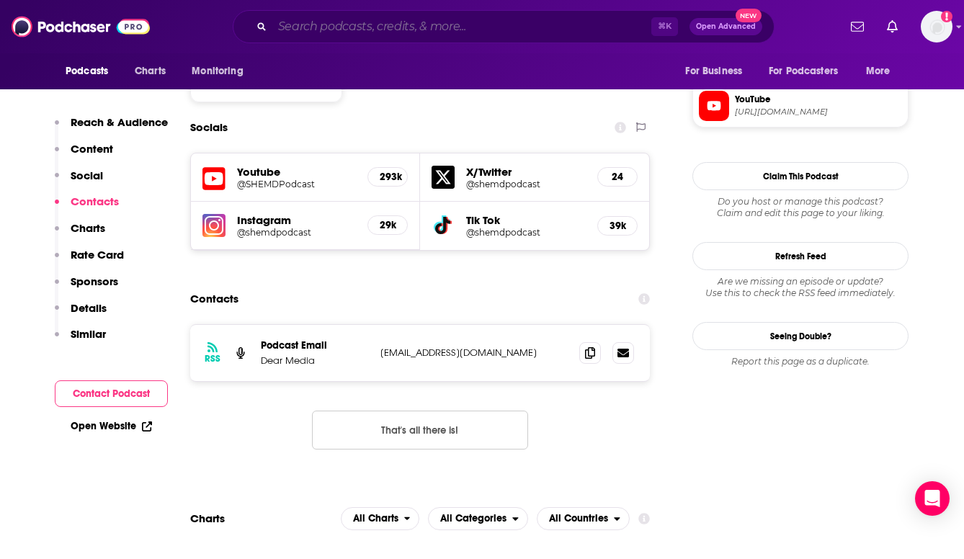
click at [348, 37] on input "Search podcasts, credits, & more..." at bounding box center [461, 26] width 379 height 23
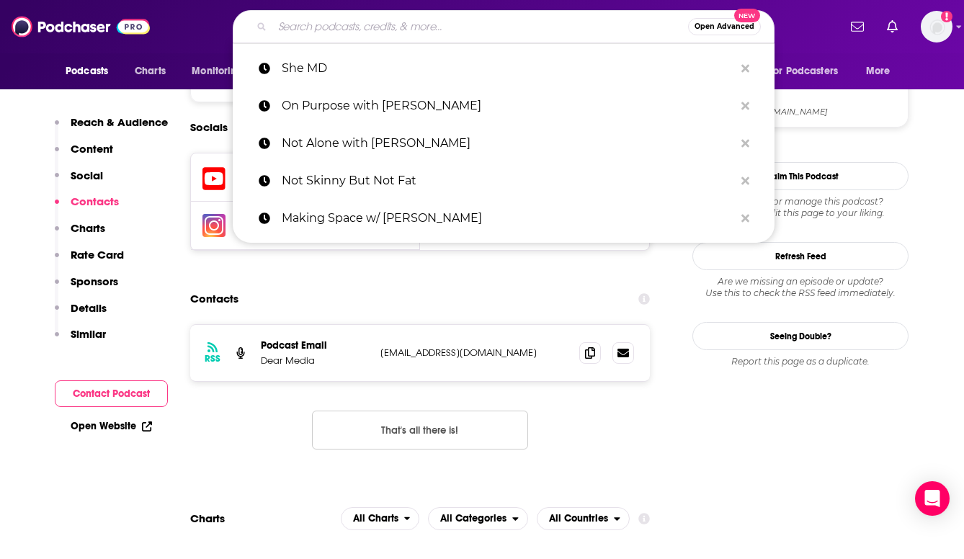
paste input "The School of Greatness"
type input "The School of Greatness"
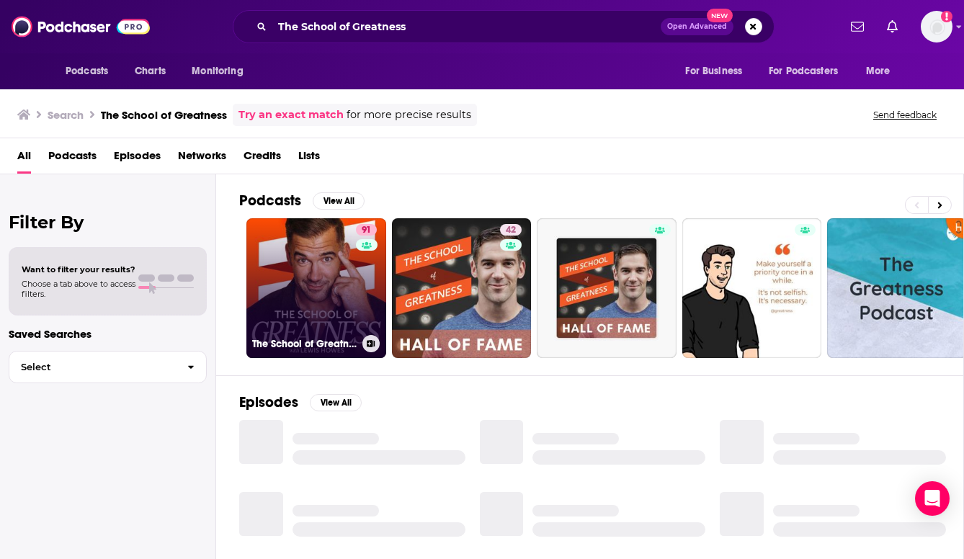
click at [317, 298] on link "91 The School of Greatness" at bounding box center [316, 288] width 140 height 140
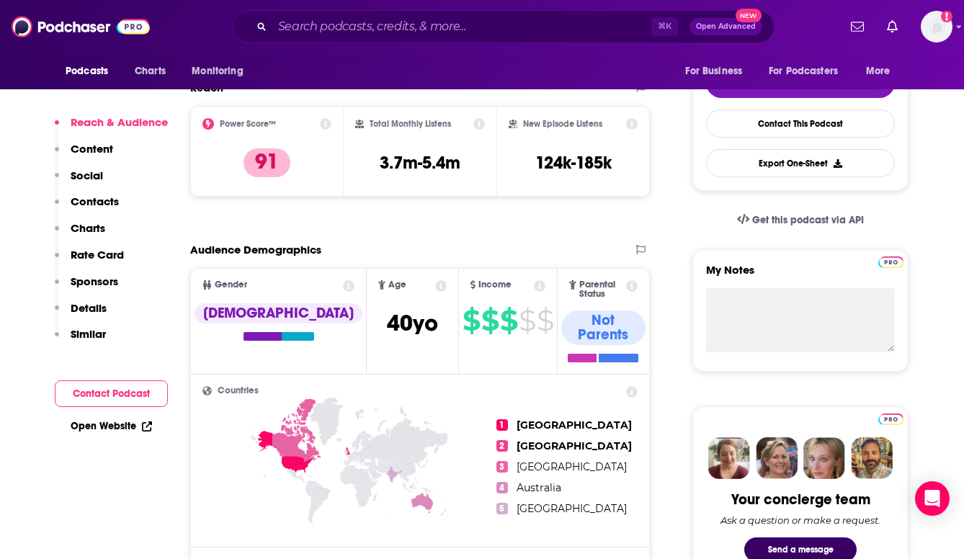
click at [110, 200] on p "Contacts" at bounding box center [95, 202] width 48 height 14
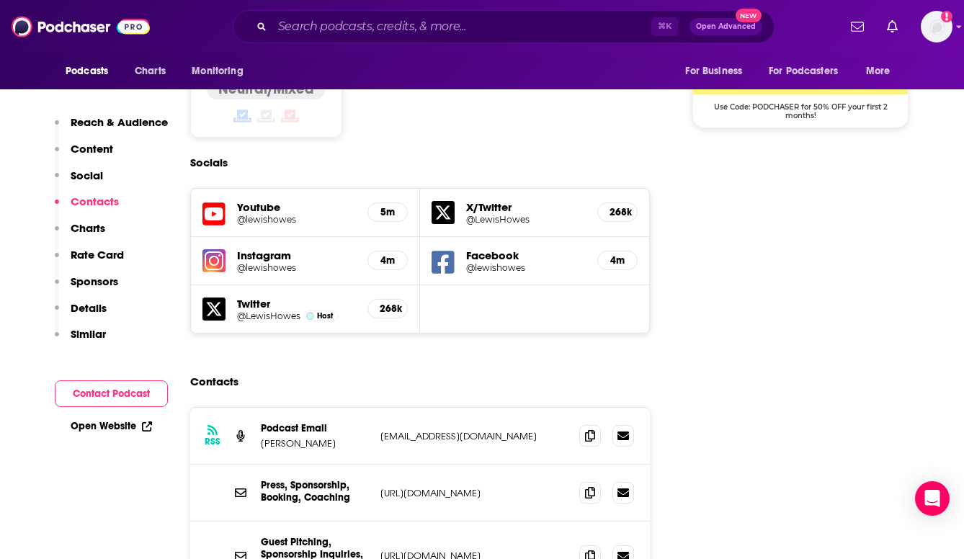
scroll to position [1268, 0]
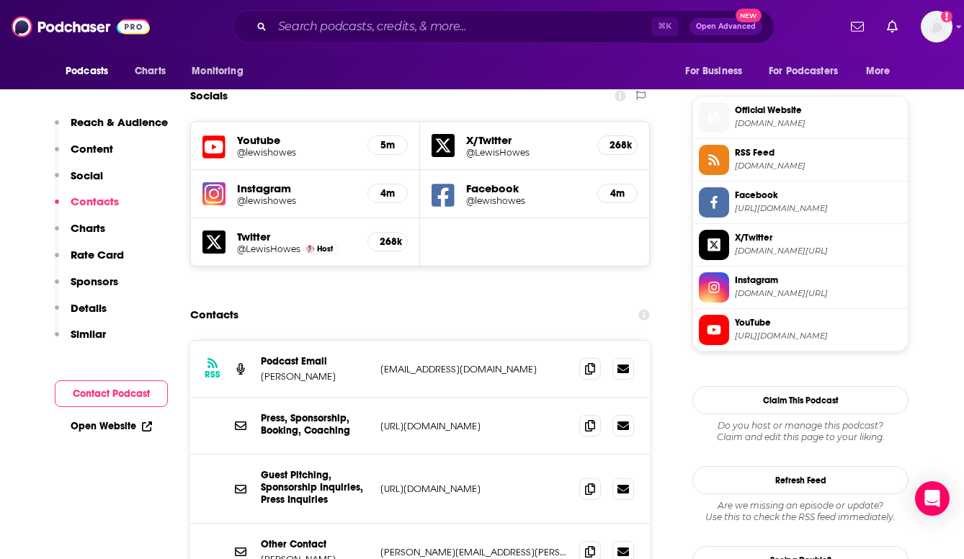
click at [473, 420] on p "[URL][DOMAIN_NAME]" at bounding box center [473, 426] width 187 height 12
click at [464, 420] on p "[URL][DOMAIN_NAME]" at bounding box center [473, 426] width 187 height 12
click at [593, 419] on icon at bounding box center [590, 425] width 10 height 12
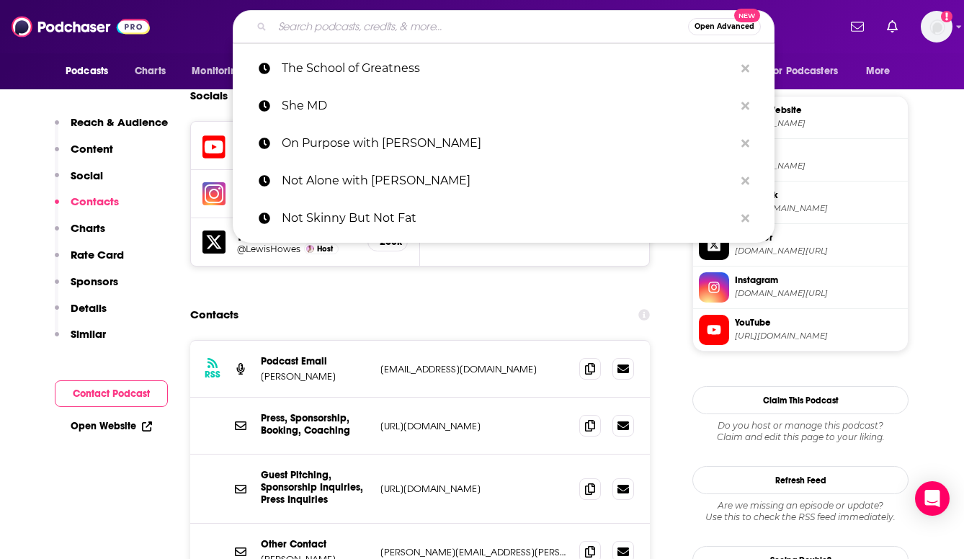
click at [483, 29] on input "Search podcasts, credits, & more..." at bounding box center [480, 26] width 416 height 23
paste input "The Skinny Confidential Him & Her"
type input "The Skinny Confidential Him & Her"
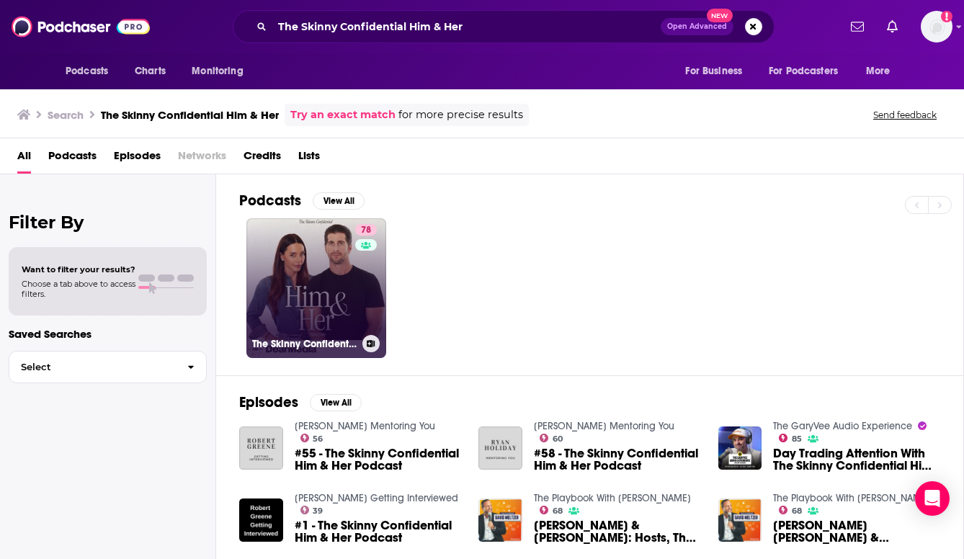
click at [346, 294] on link "78 The Skinny Confidential Him & Her Show" at bounding box center [316, 288] width 140 height 140
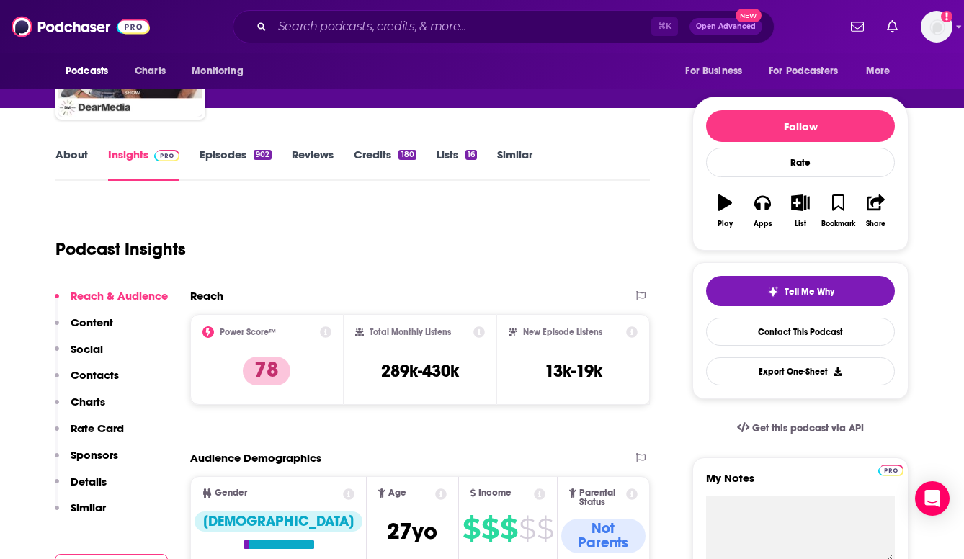
click at [123, 373] on div "Reach & Audience Content Social Contacts Charts Rate Card Sponsors Details Simi…" at bounding box center [111, 408] width 113 height 239
click at [113, 374] on p "Contacts" at bounding box center [95, 375] width 48 height 14
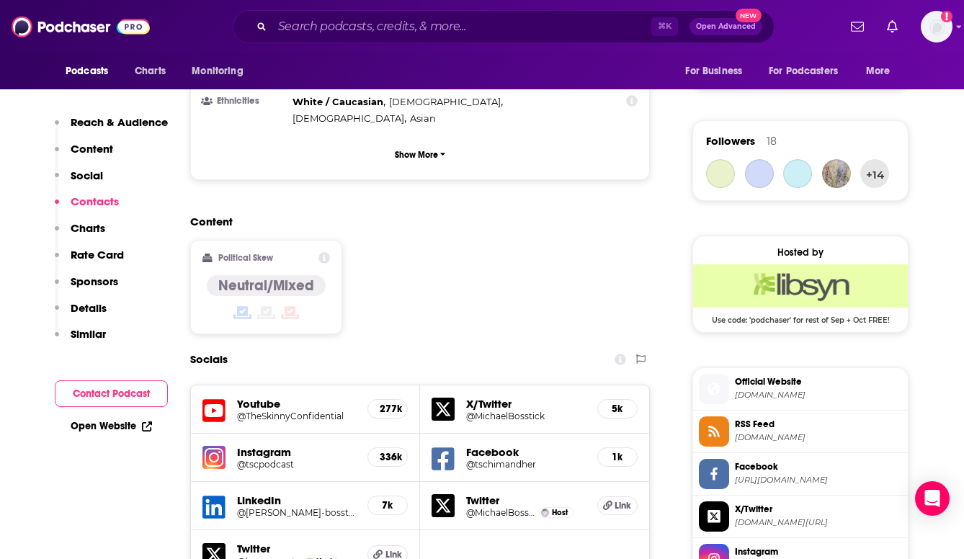
scroll to position [1301, 0]
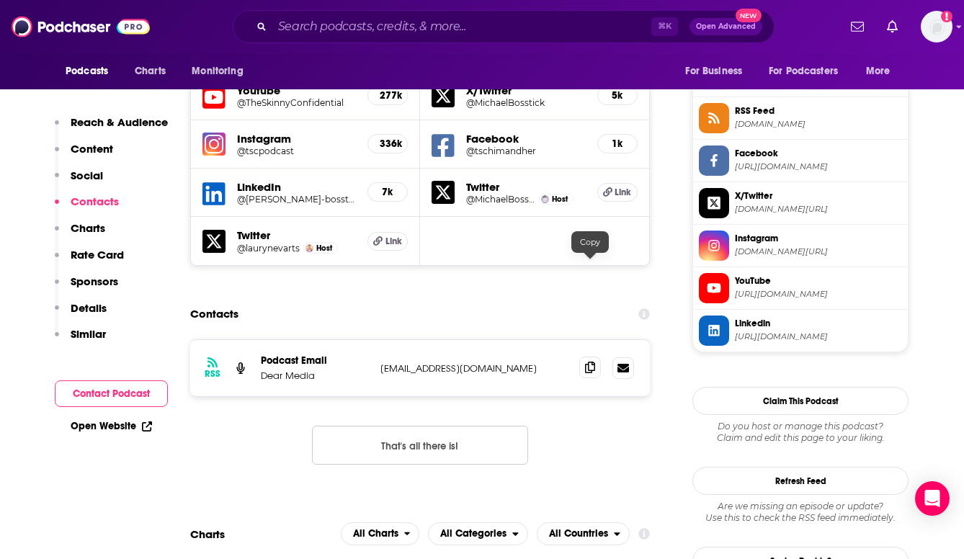
click at [589, 362] on icon at bounding box center [590, 368] width 10 height 12
click at [553, 24] on input "Search podcasts, credits, & more..." at bounding box center [461, 26] width 379 height 23
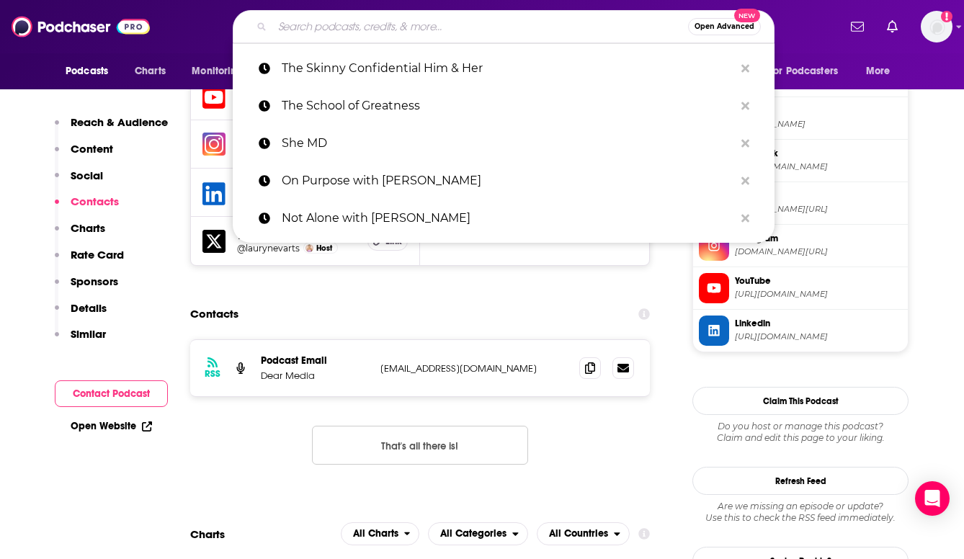
paste input "The Squeeze"
type input "The Squeeze"
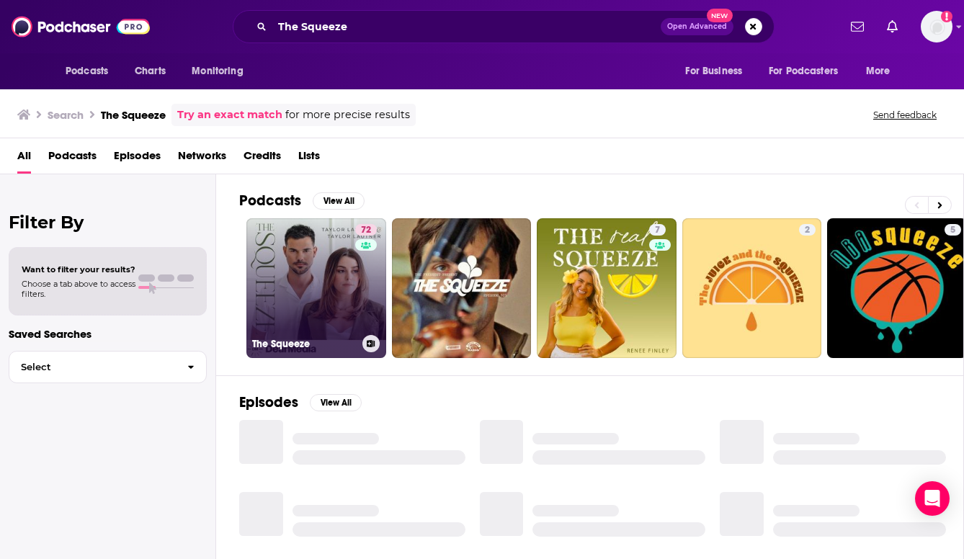
click at [266, 246] on link "72 The Squeeze" at bounding box center [316, 288] width 140 height 140
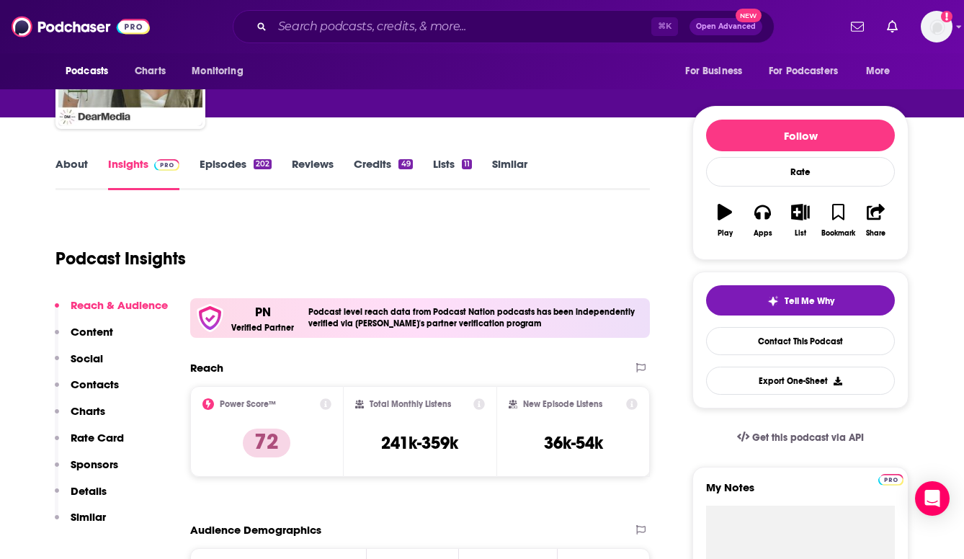
click at [106, 380] on p "Contacts" at bounding box center [95, 385] width 48 height 14
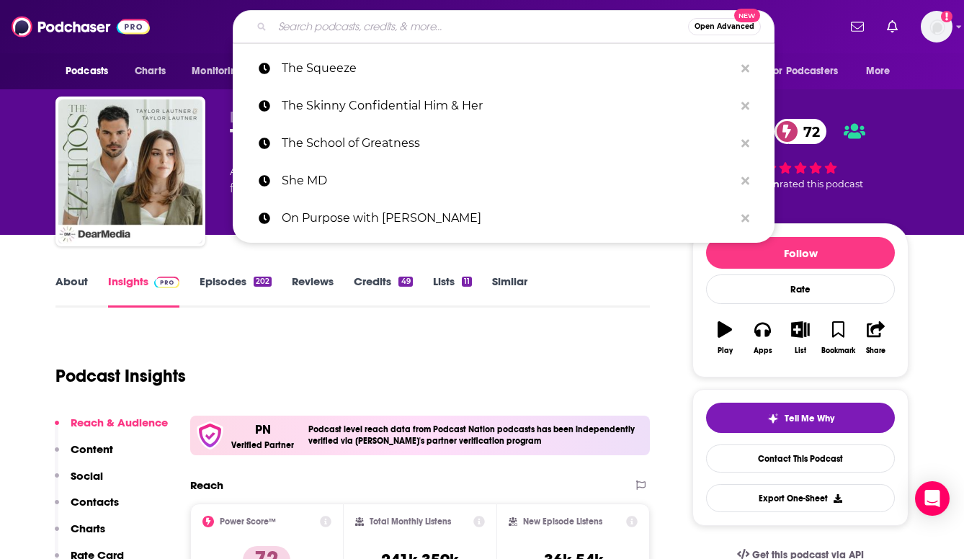
click at [389, 22] on input "Search podcasts, credits, & more..." at bounding box center [480, 26] width 416 height 23
paste input "Unlocking Us with [PERSON_NAME]"
type input "Unlocking Us with [PERSON_NAME]"
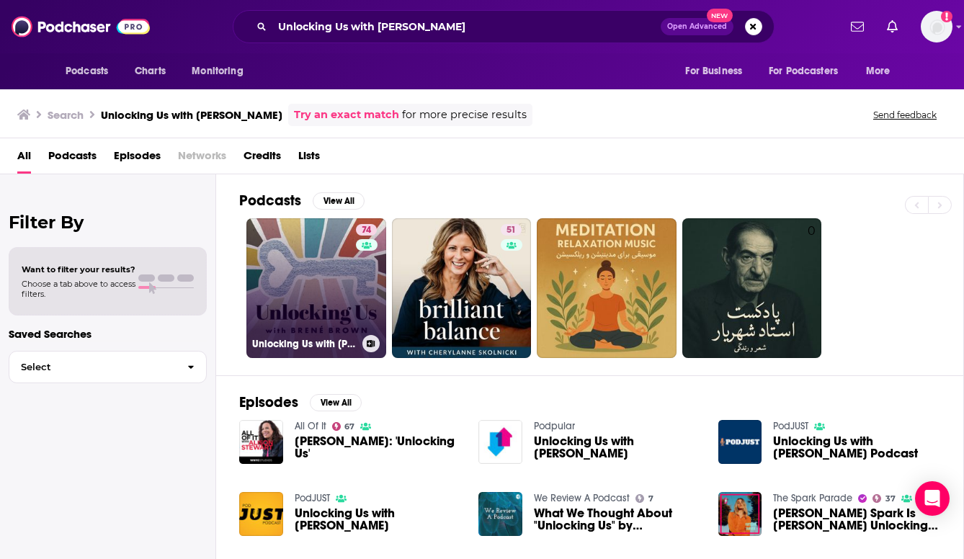
click at [322, 299] on link "74 Unlocking Us with [PERSON_NAME]" at bounding box center [316, 288] width 140 height 140
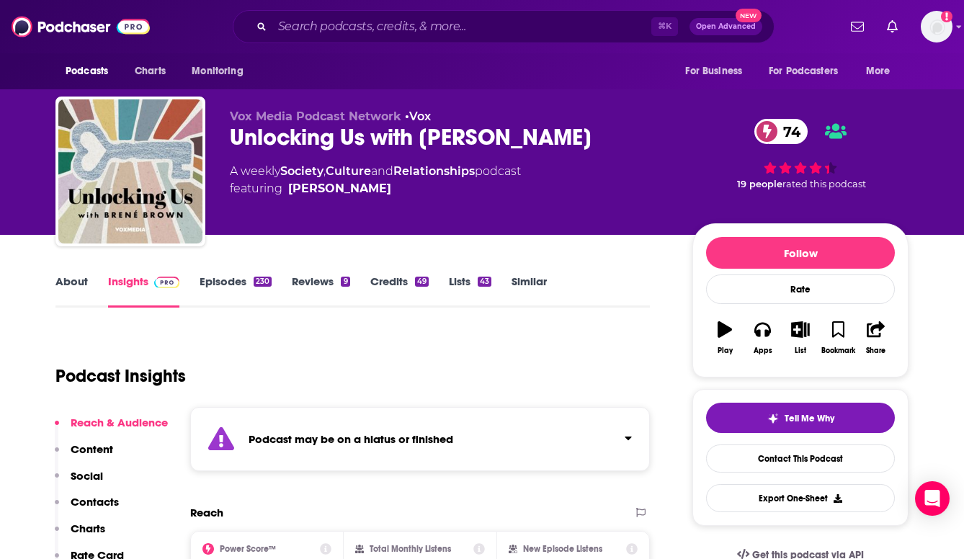
click at [110, 499] on p "Contacts" at bounding box center [95, 502] width 48 height 14
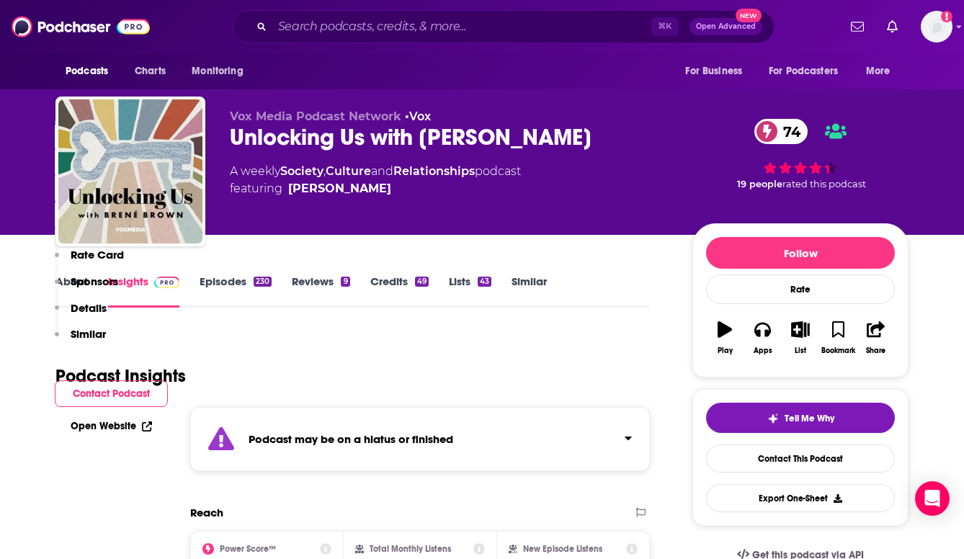
scroll to position [1358, 0]
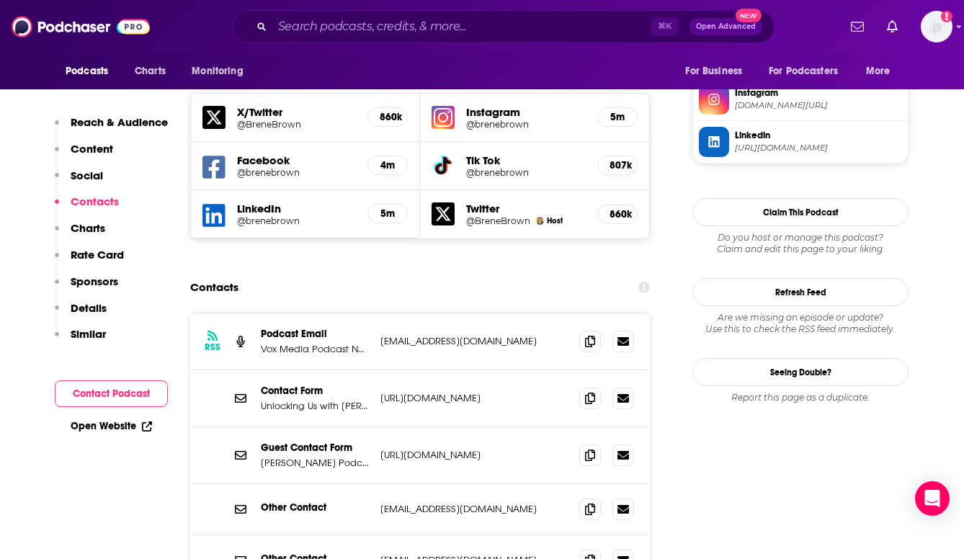
click at [546, 38] on div "⌘ K Open Advanced New" at bounding box center [504, 26] width 542 height 33
click at [540, 32] on input "Search podcasts, credits, & more..." at bounding box center [461, 26] width 379 height 23
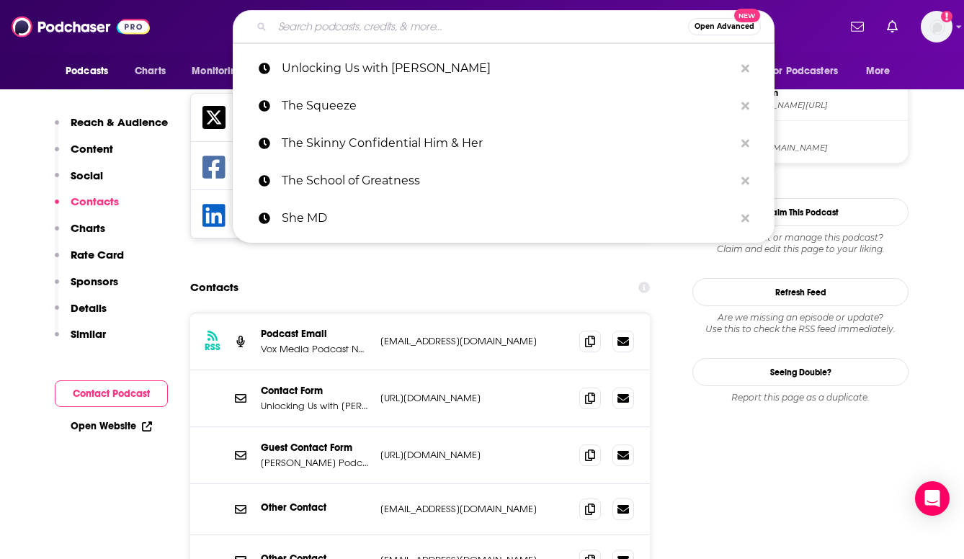
paste input "We Can Do Hard Things"
type input "We Can Do Hard Things"
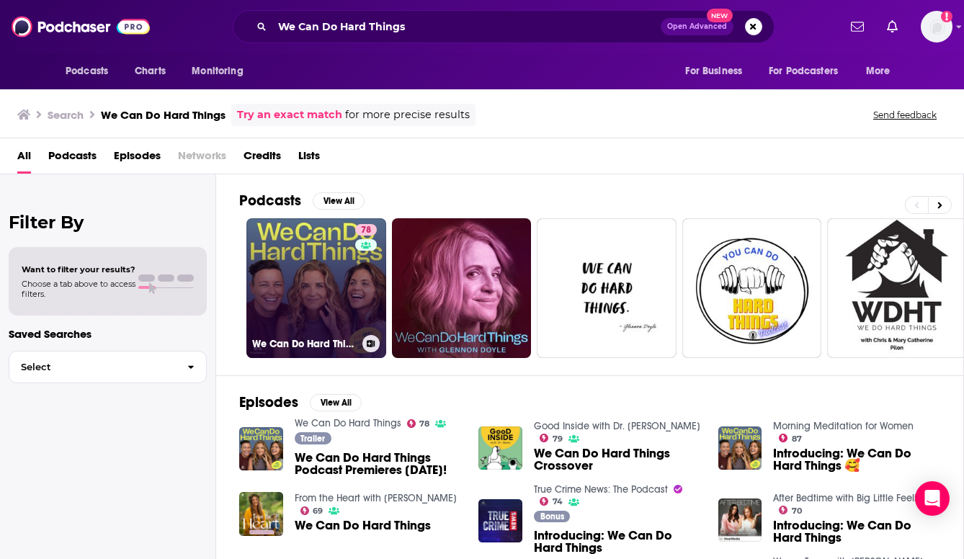
click at [326, 270] on link "78 We Can Do Hard Things" at bounding box center [316, 288] width 140 height 140
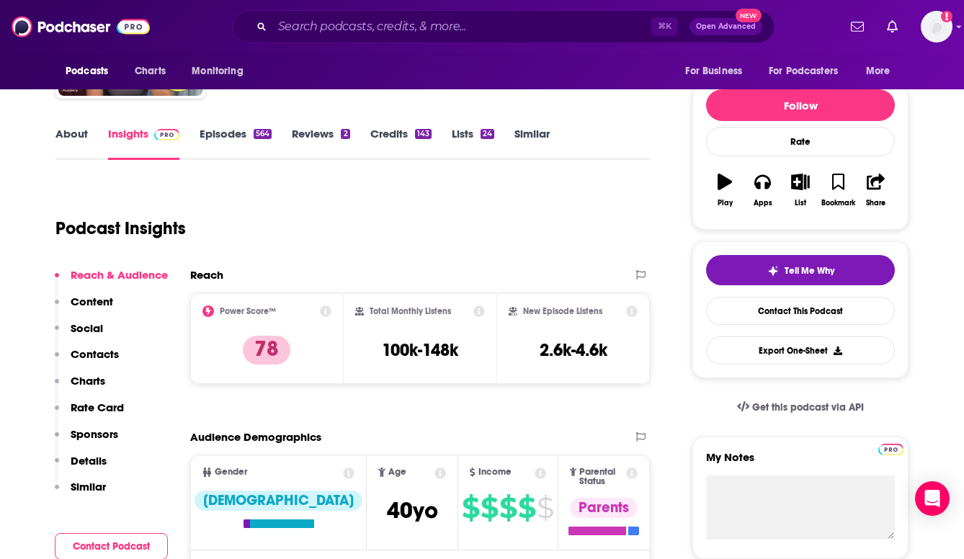
click at [102, 357] on p "Contacts" at bounding box center [95, 354] width 48 height 14
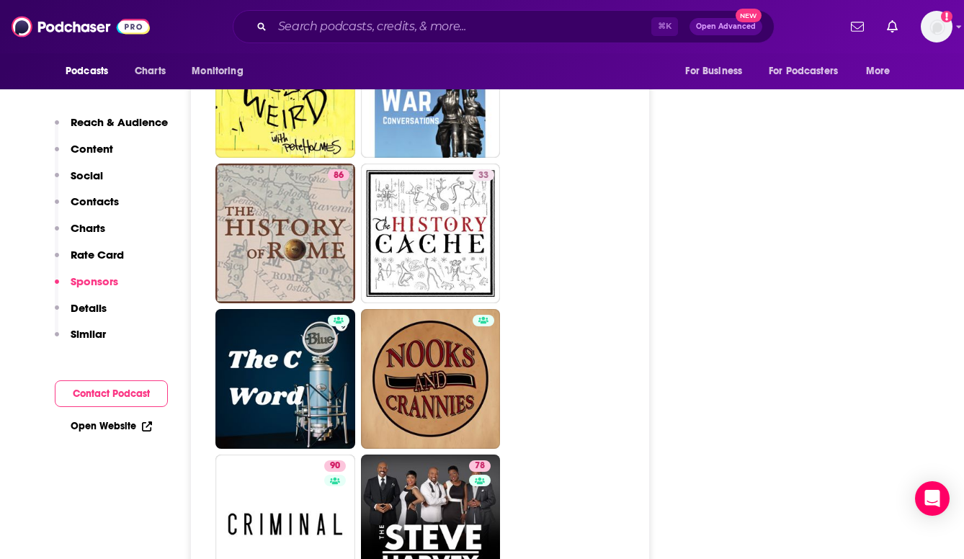
click at [99, 203] on p "Contacts" at bounding box center [95, 202] width 48 height 14
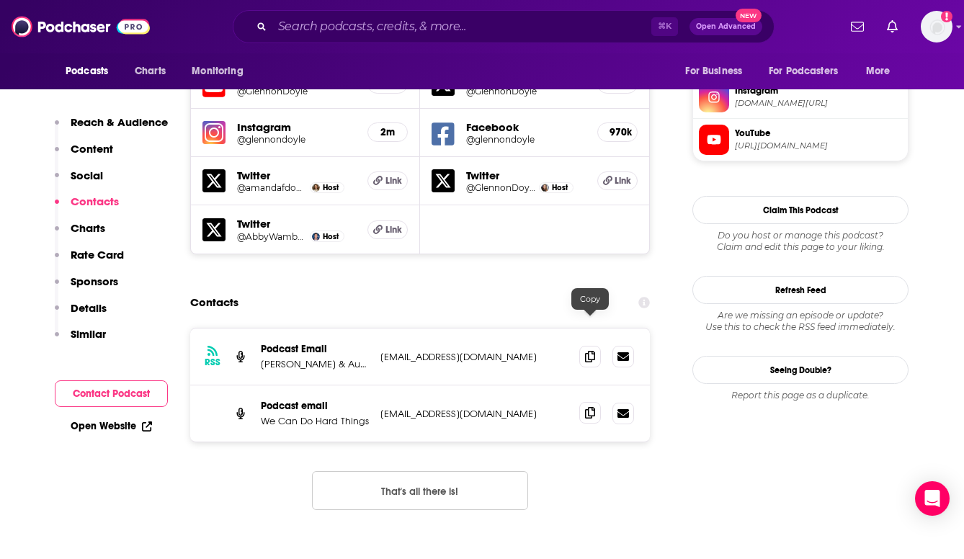
click at [589, 407] on icon at bounding box center [590, 413] width 10 height 12
click at [544, 29] on input "Search podcasts, credits, & more..." at bounding box center [461, 26] width 379 height 23
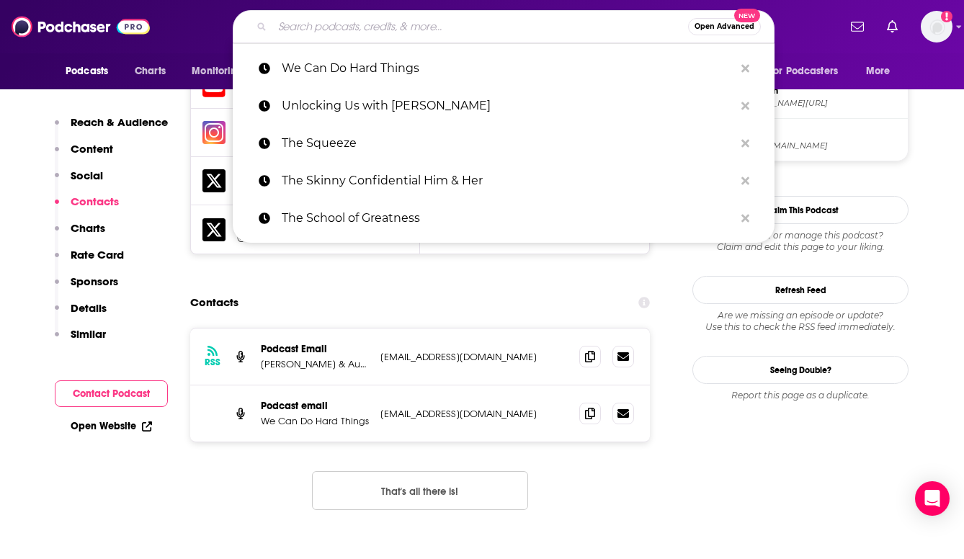
paste input "The Whine Down with [PERSON_NAME]"
type input "The Whine Down with [PERSON_NAME]"
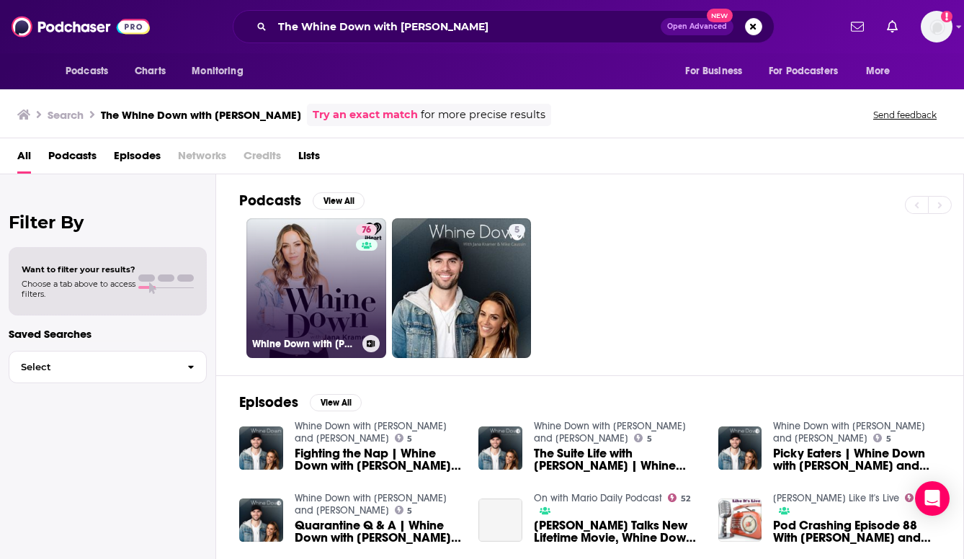
click at [283, 284] on link "76 Whine Down with [PERSON_NAME]" at bounding box center [316, 288] width 140 height 140
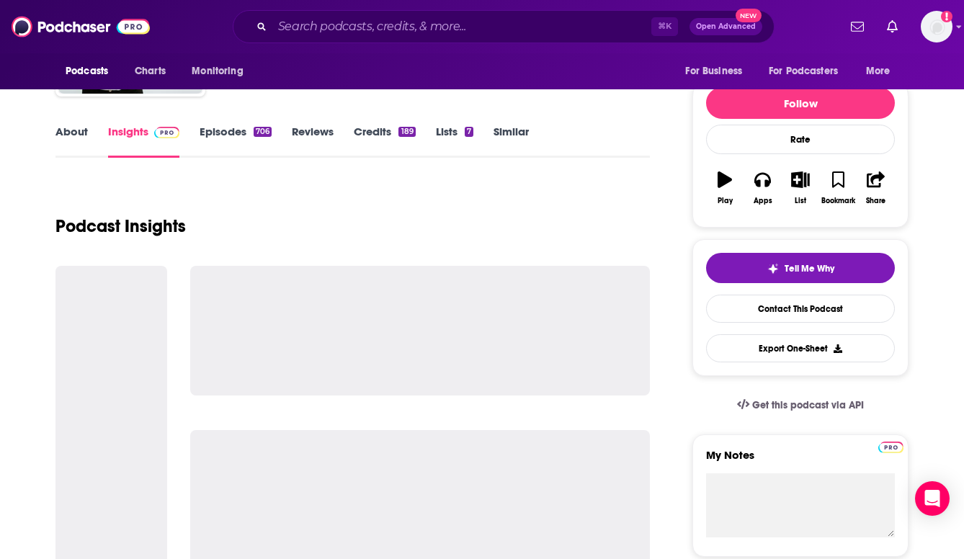
scroll to position [197, 0]
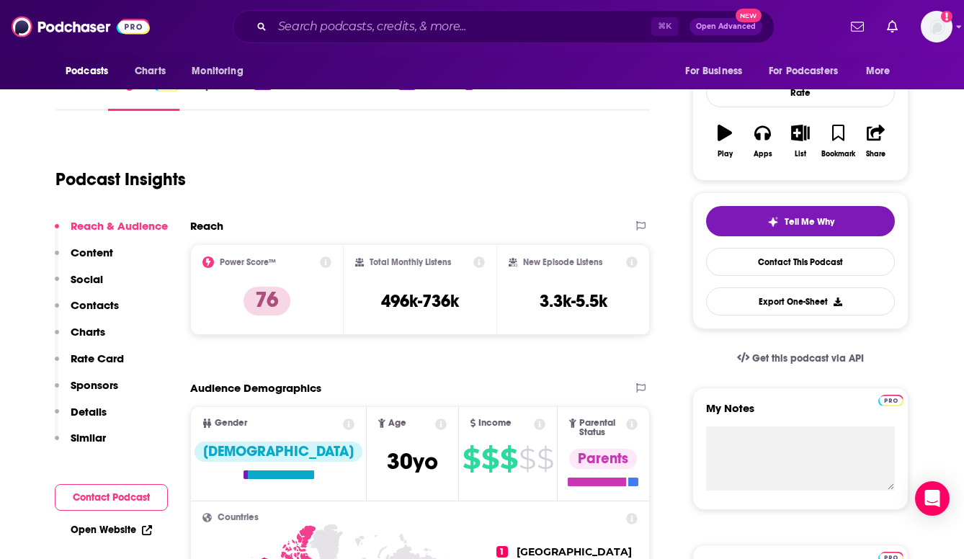
click at [108, 308] on p "Contacts" at bounding box center [95, 305] width 48 height 14
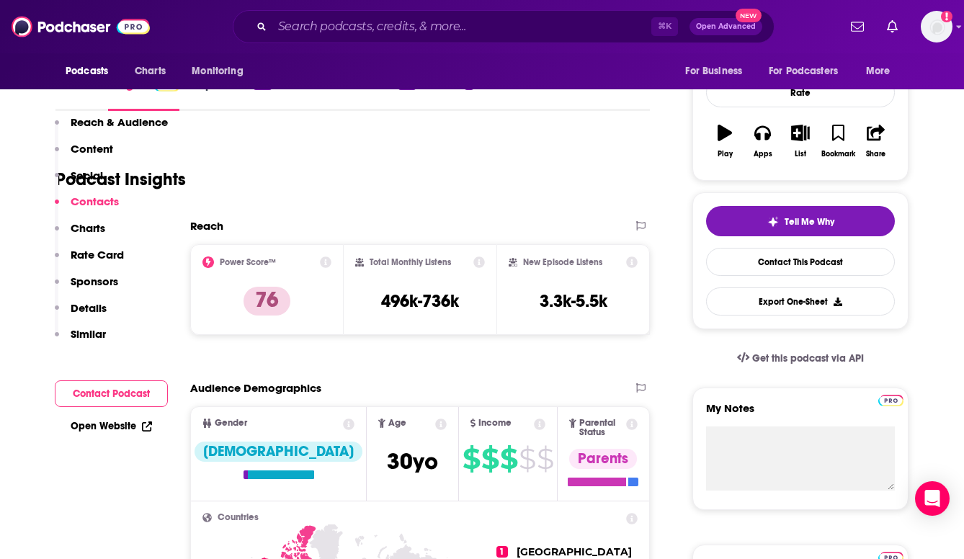
scroll to position [1319, 0]
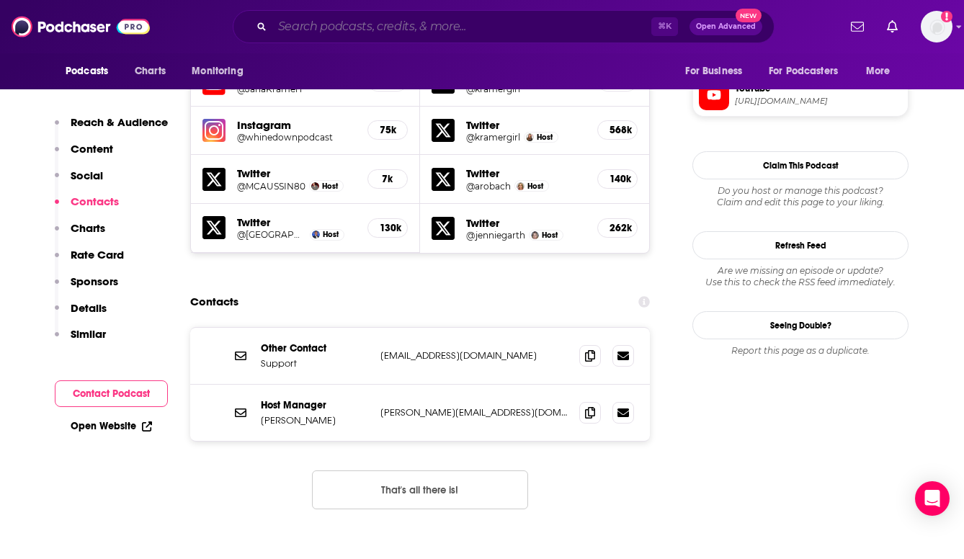
click at [538, 32] on input "Search podcasts, credits, & more..." at bounding box center [461, 26] width 379 height 23
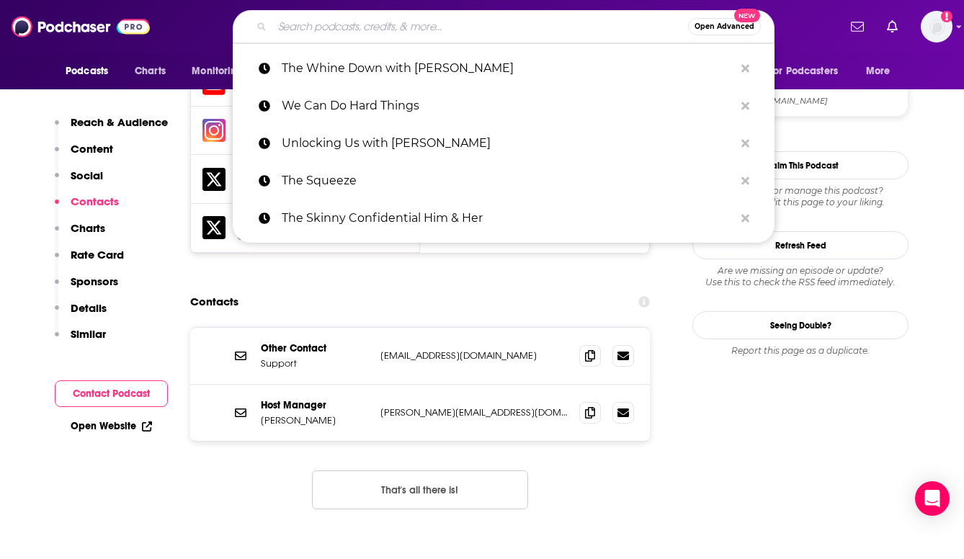
paste input "Women of Impact"
type input "Women of Impact"
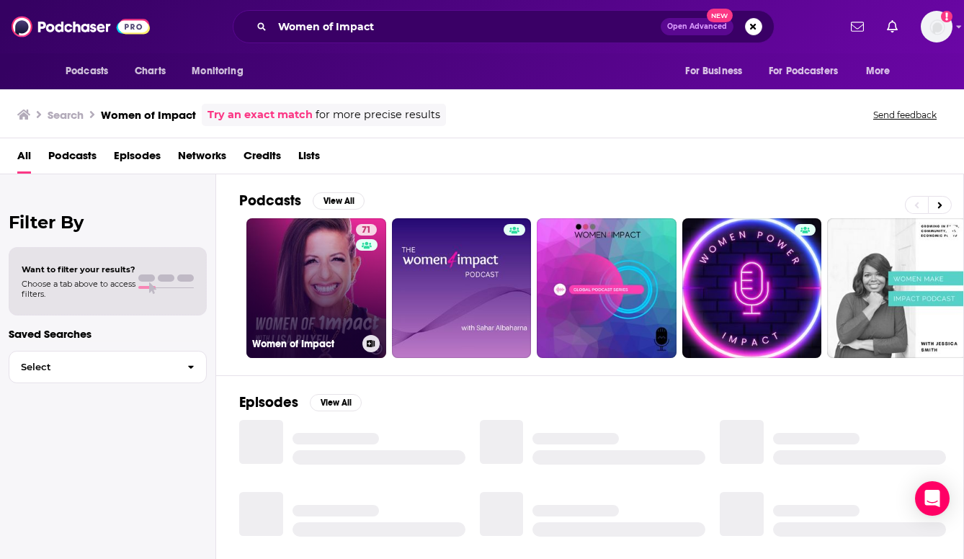
click at [306, 267] on link "71 Women of Impact" at bounding box center [316, 288] width 140 height 140
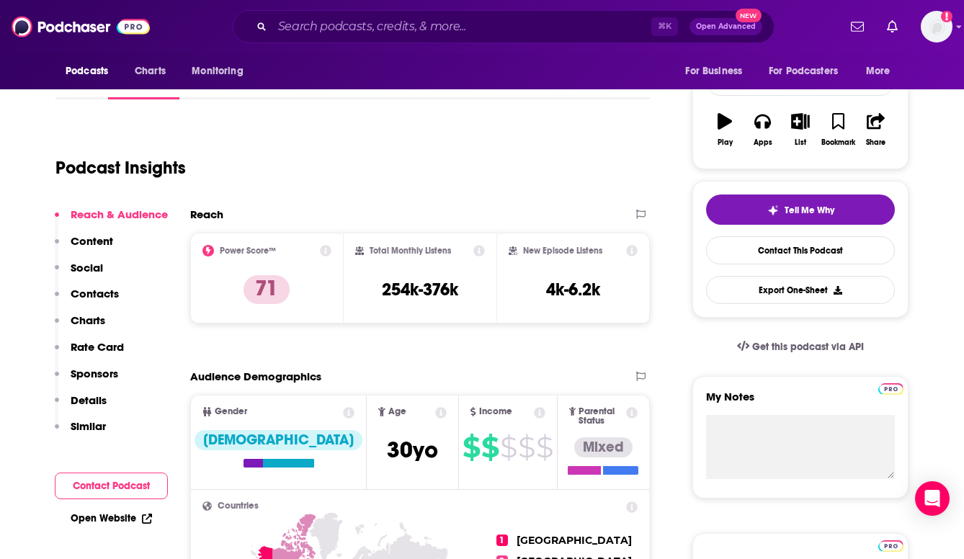
click at [94, 285] on button "Social" at bounding box center [79, 274] width 48 height 27
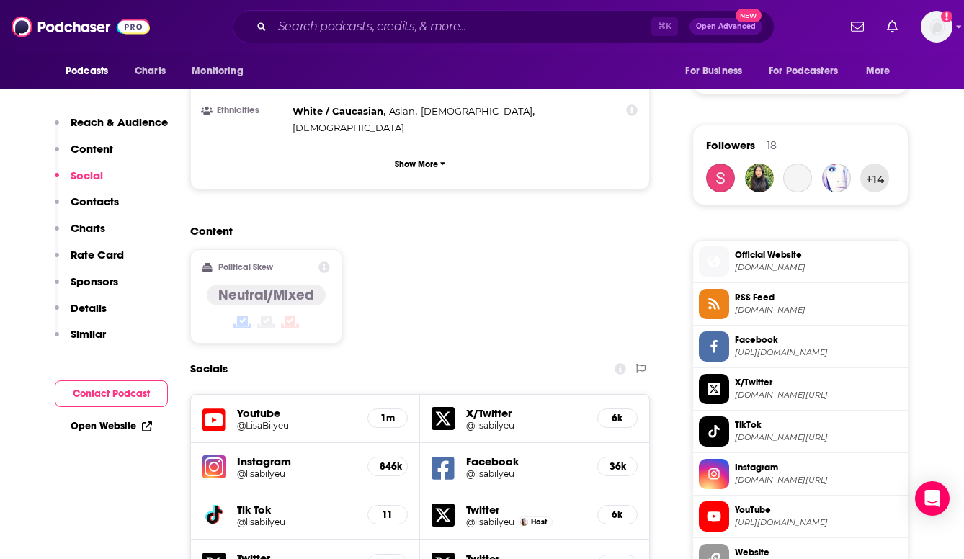
scroll to position [1081, 0]
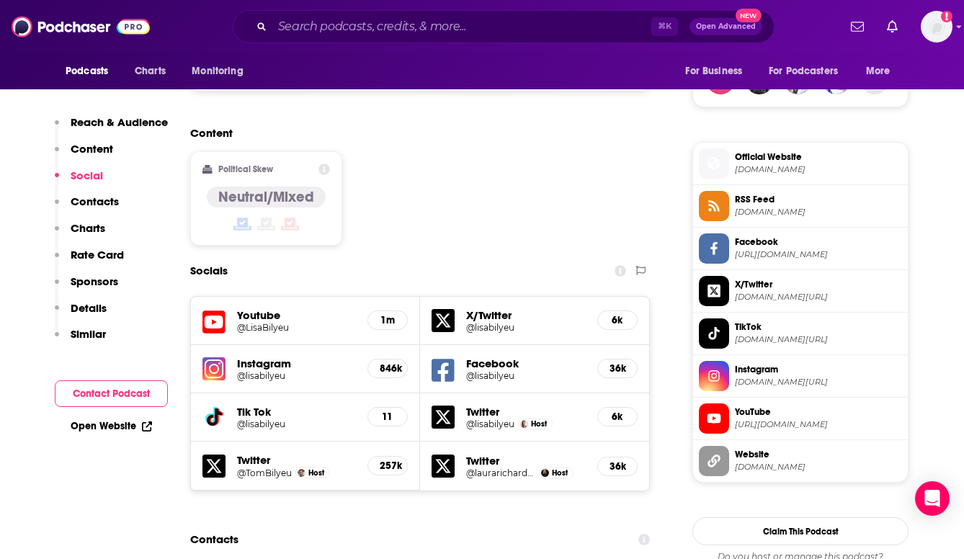
click at [106, 206] on p "Contacts" at bounding box center [95, 202] width 48 height 14
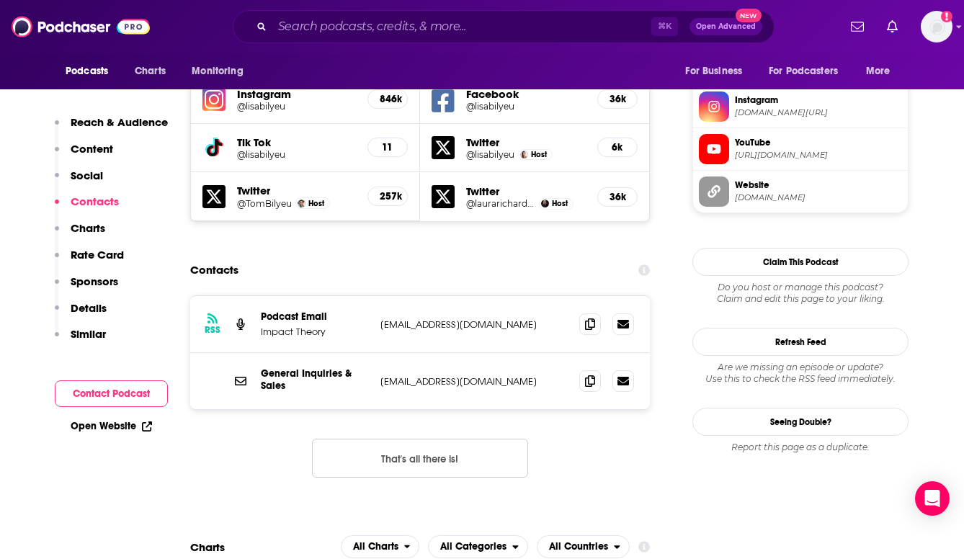
scroll to position [1351, 0]
click at [583, 369] on span at bounding box center [590, 380] width 22 height 22
click at [587, 12] on div "⌘ K Open Advanced New" at bounding box center [504, 26] width 542 height 33
click at [569, 25] on input "Search podcasts, credits, & more..." at bounding box center [461, 26] width 379 height 23
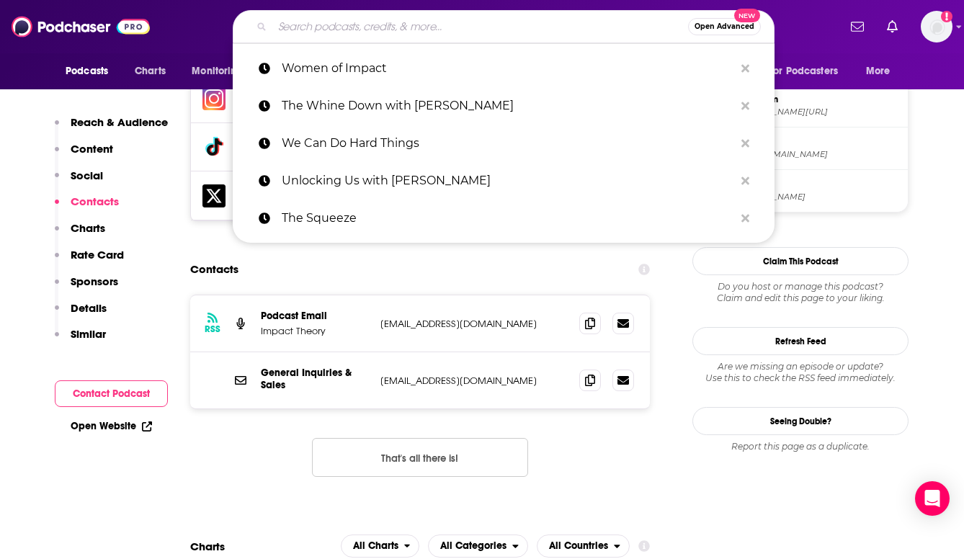
paste input "Work In Progress with [PERSON_NAME]"
type input "Work In Progress with [PERSON_NAME]"
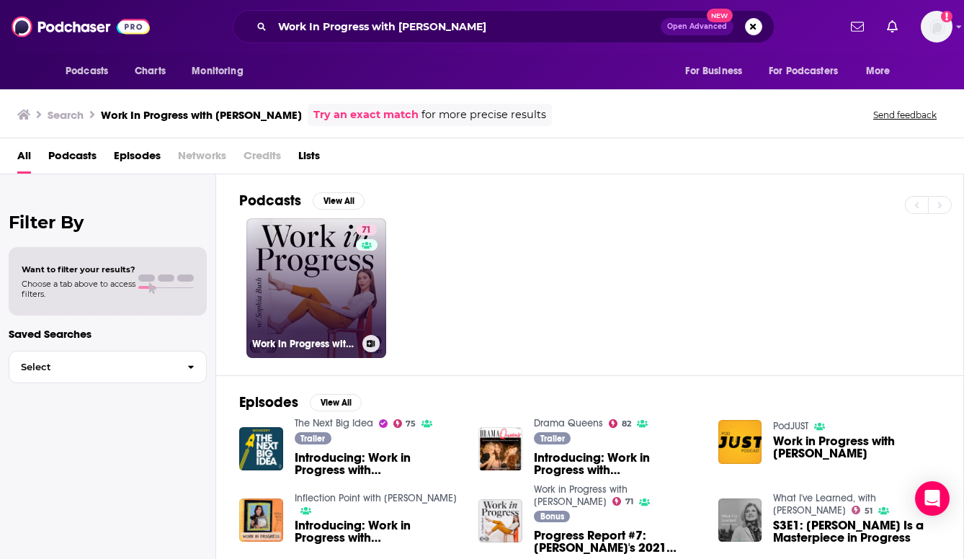
click at [297, 264] on link "71 Work in Progress with [PERSON_NAME]" at bounding box center [316, 288] width 140 height 140
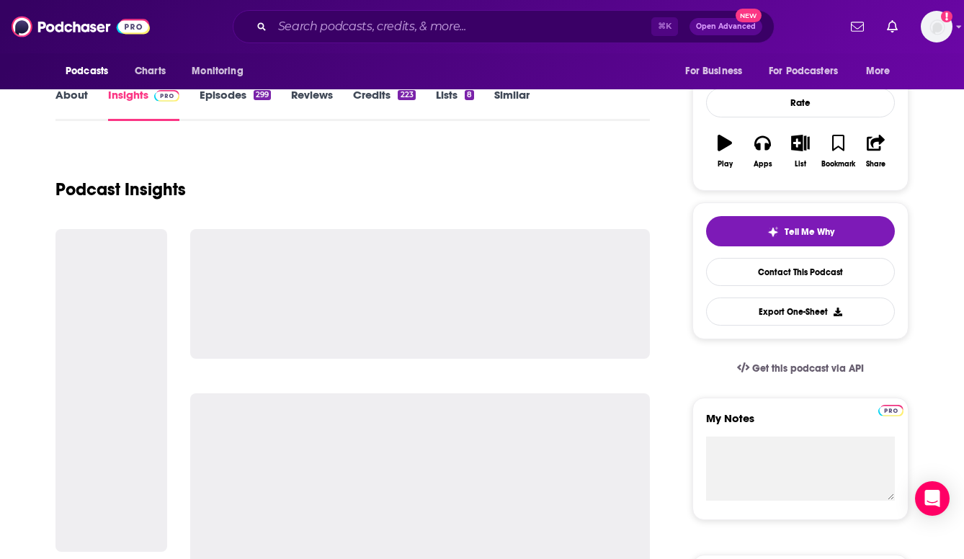
scroll to position [204, 0]
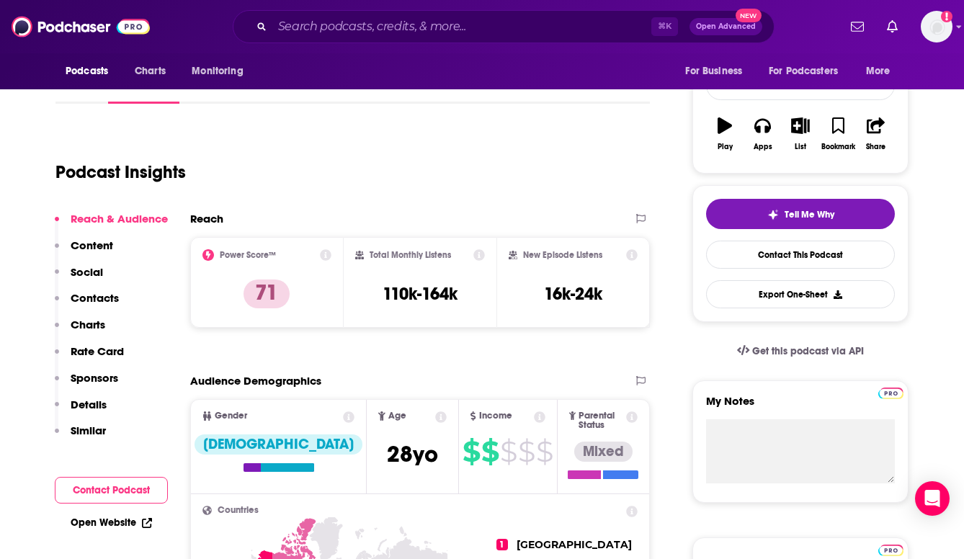
click at [107, 303] on p "Contacts" at bounding box center [95, 298] width 48 height 14
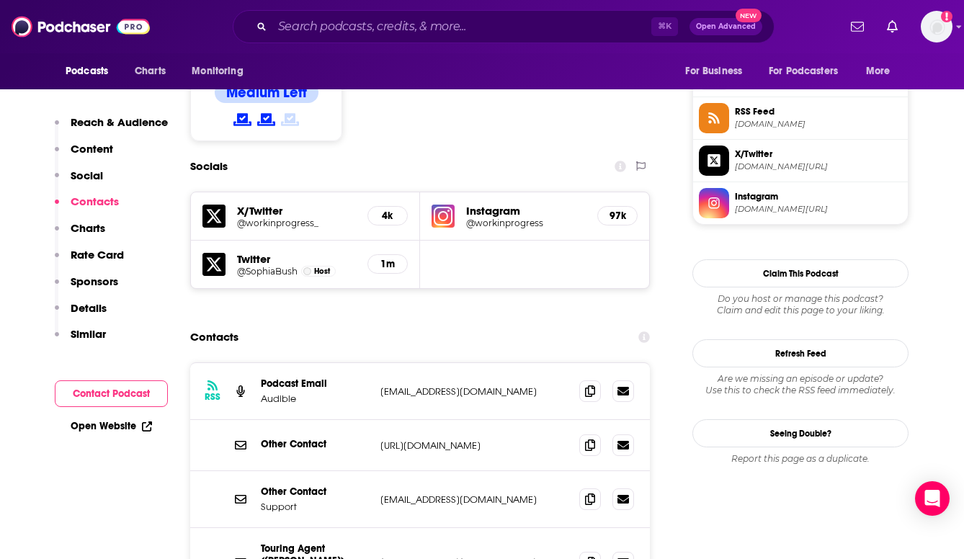
scroll to position [1203, 0]
